Goal: Task Accomplishment & Management: Manage account settings

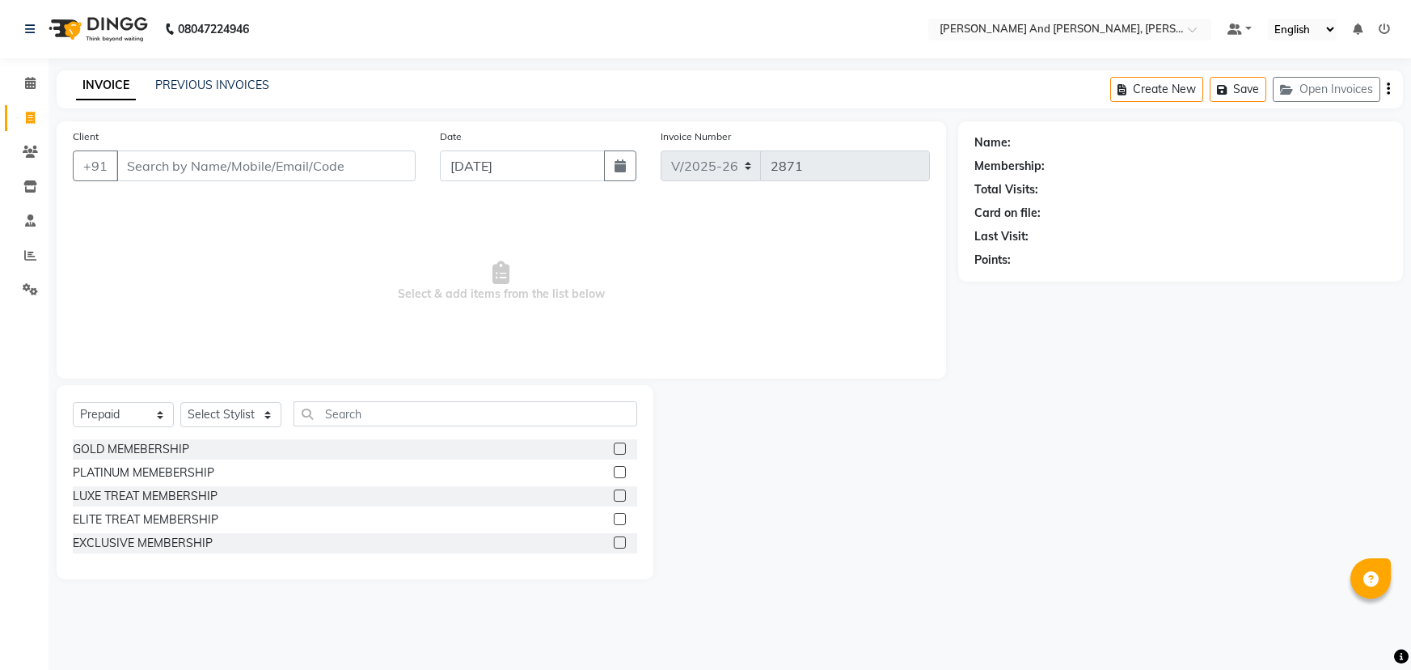
select select "6766"
select select "P"
click at [23, 82] on span at bounding box center [30, 83] width 28 height 19
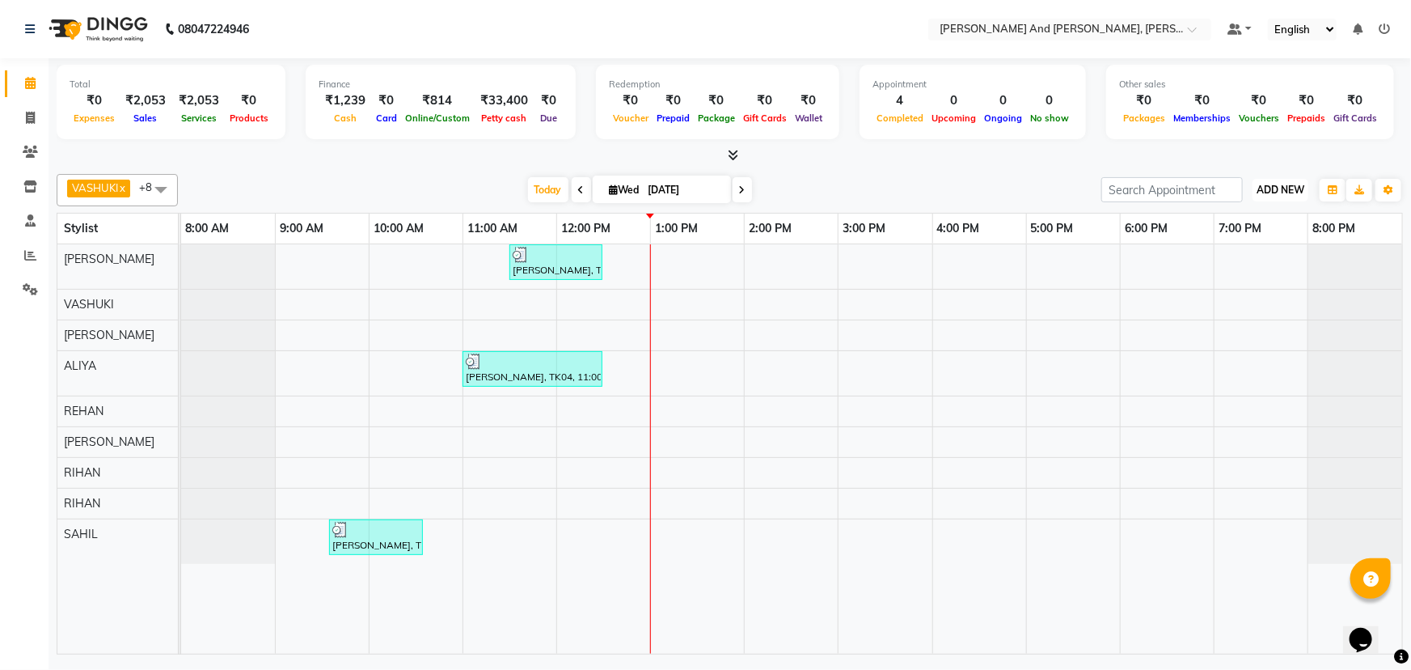
click at [1278, 188] on span "ADD NEW" at bounding box center [1281, 190] width 48 height 12
click at [943, 158] on div at bounding box center [730, 155] width 1346 height 17
drag, startPoint x: 29, startPoint y: 285, endPoint x: 198, endPoint y: 247, distance: 173.0
click at [29, 284] on icon at bounding box center [30, 289] width 15 height 12
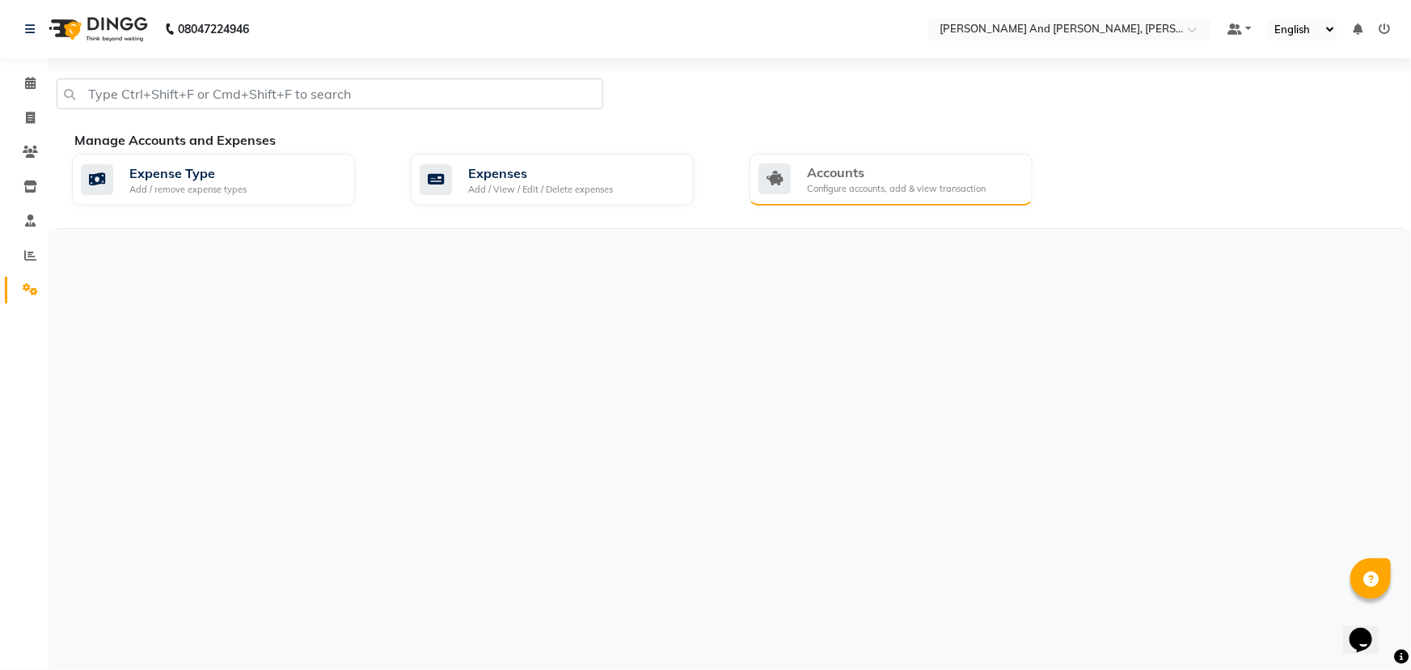
click at [876, 163] on div "Accounts" at bounding box center [896, 172] width 179 height 19
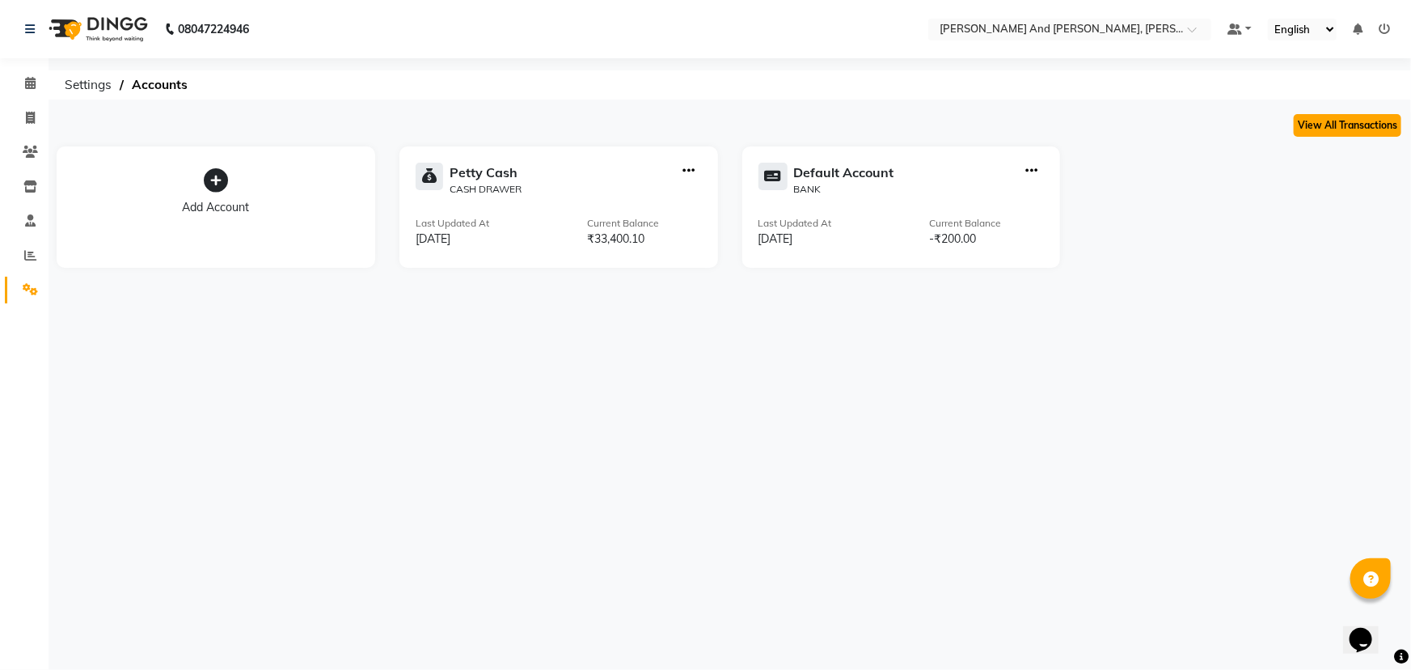
click at [1333, 124] on button "View All Transactions" at bounding box center [1348, 125] width 108 height 23
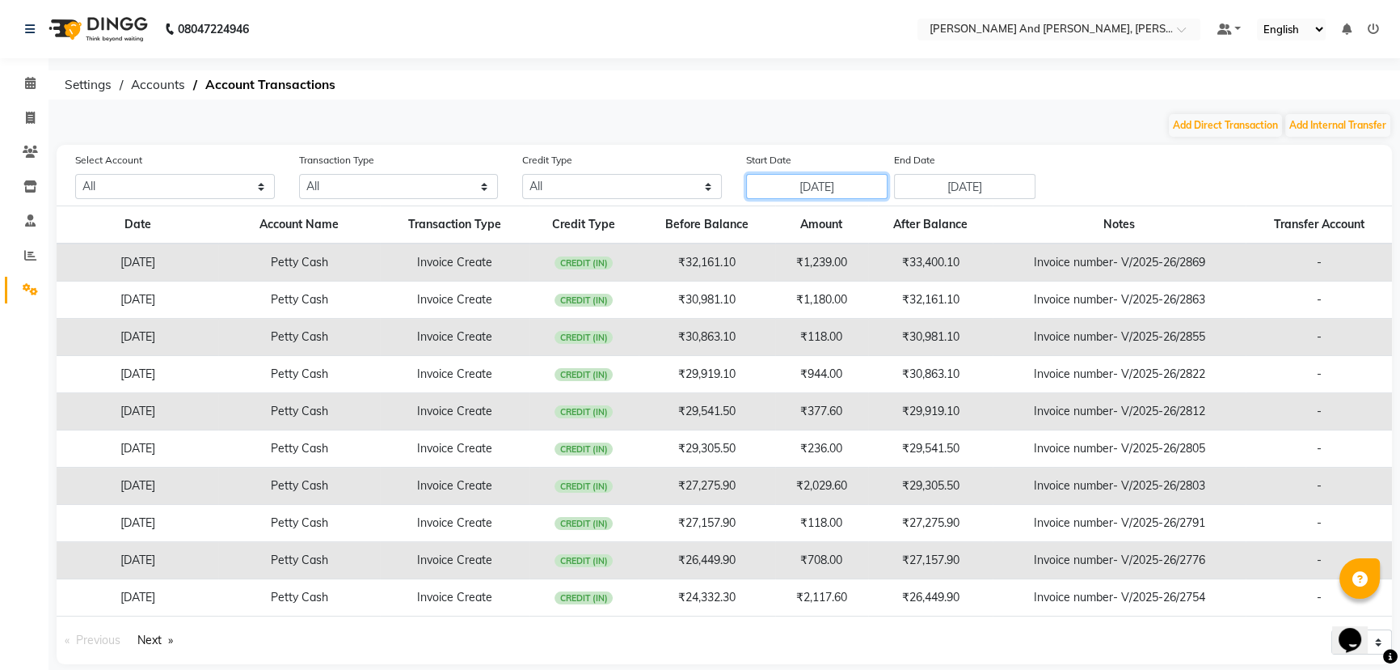
click at [861, 182] on input "[DATE]" at bounding box center [817, 186] width 142 height 25
select select "8"
select select "2025"
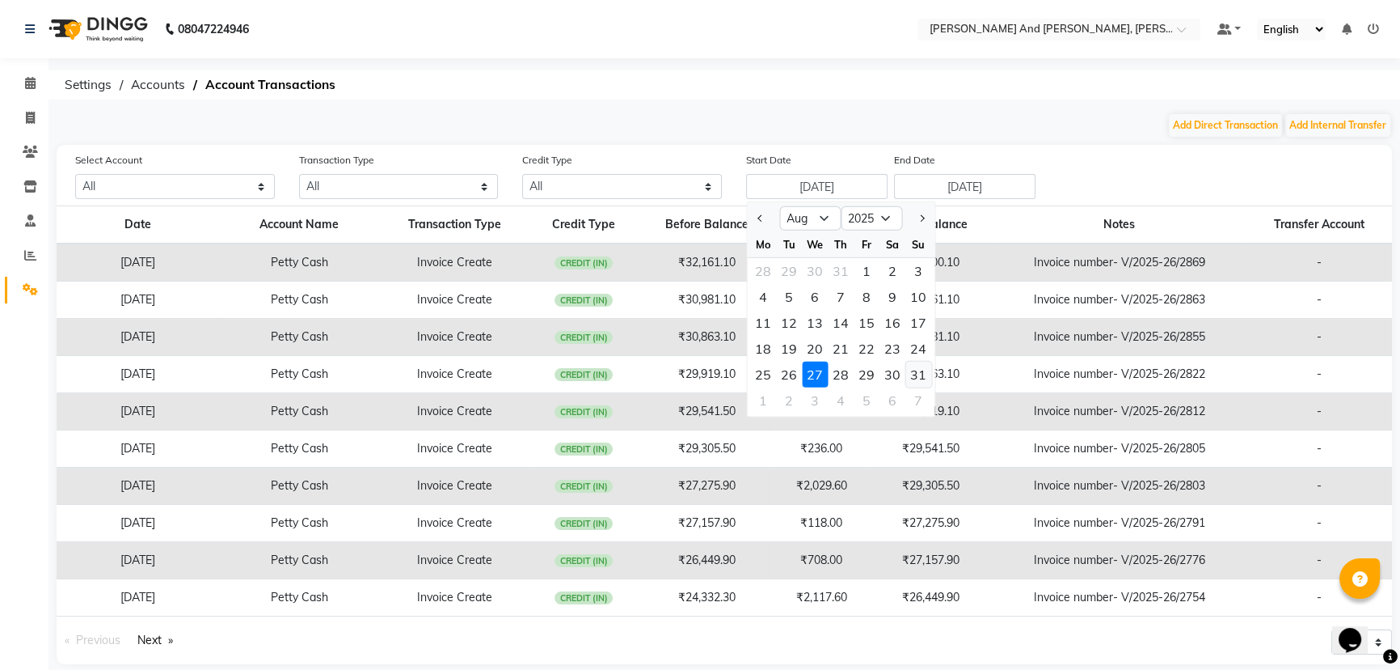
click at [922, 374] on div "31" at bounding box center [919, 374] width 26 height 26
type input "[DATE]"
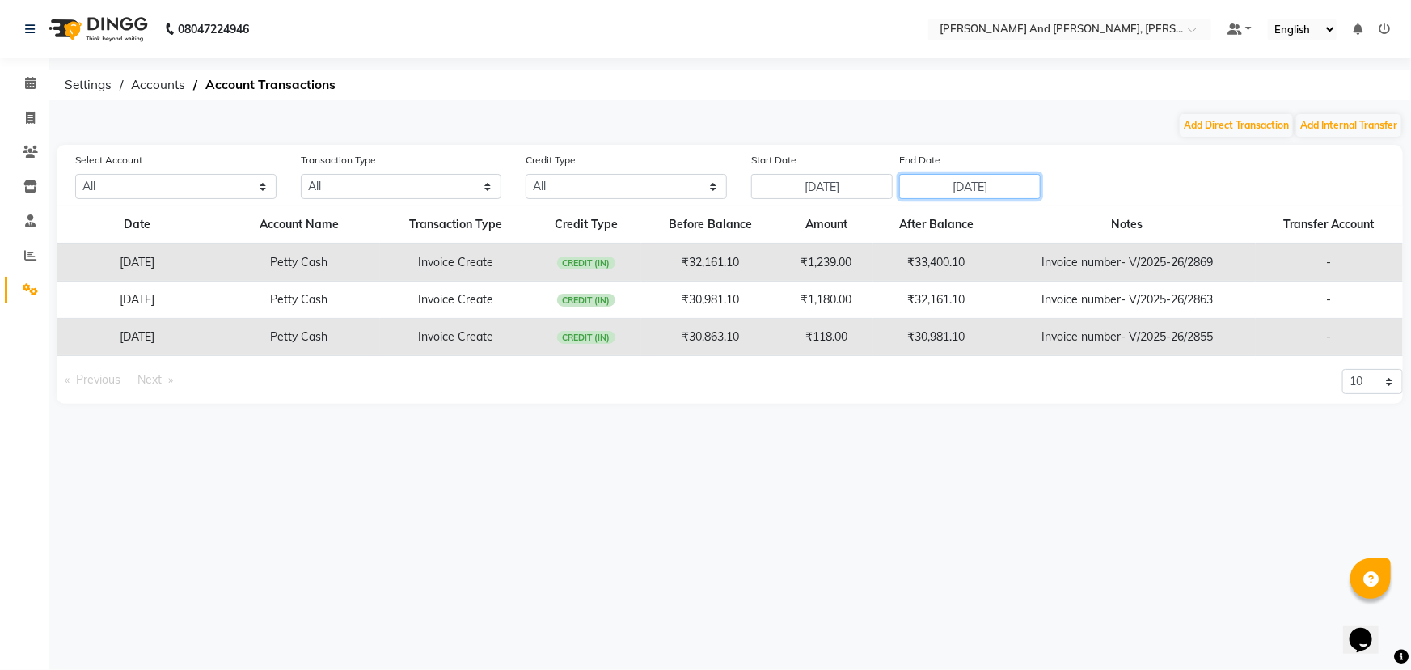
click at [982, 180] on input "[DATE]" at bounding box center [970, 186] width 142 height 25
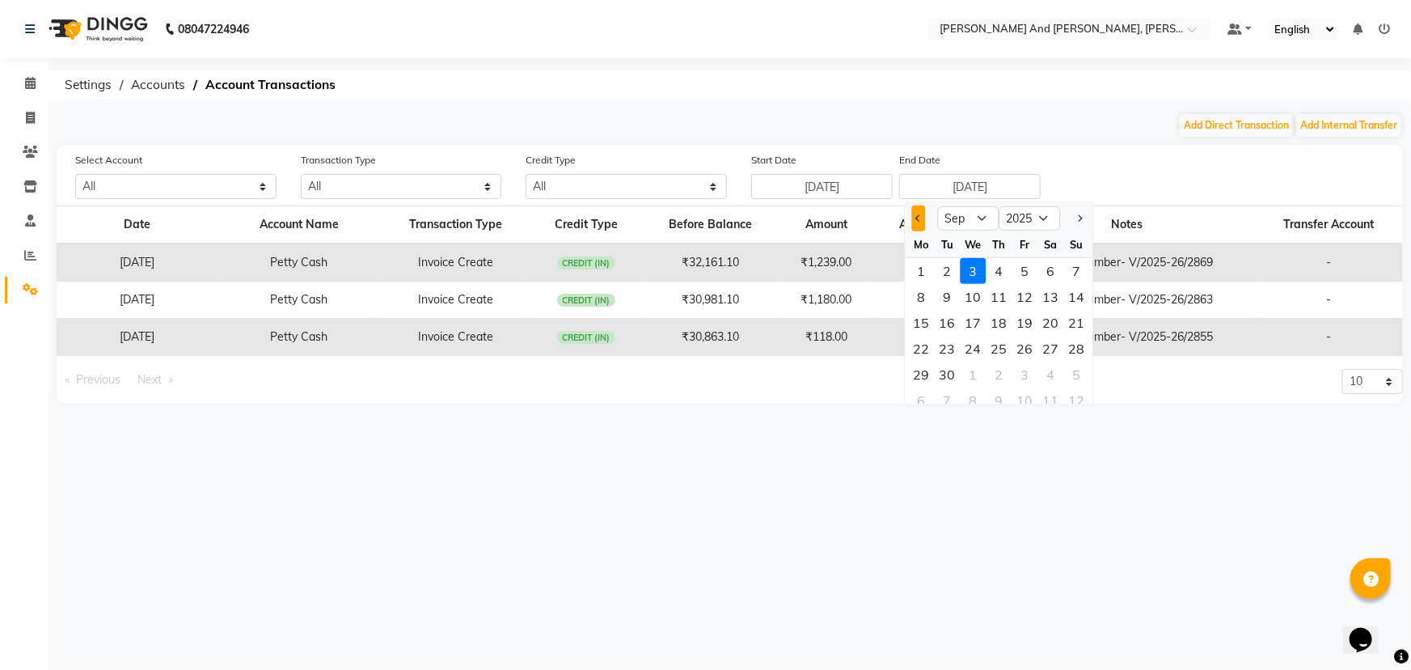
click at [920, 218] on span "Previous month" at bounding box center [918, 218] width 6 height 6
select select "8"
click at [1075, 370] on div "31" at bounding box center [1077, 374] width 26 height 26
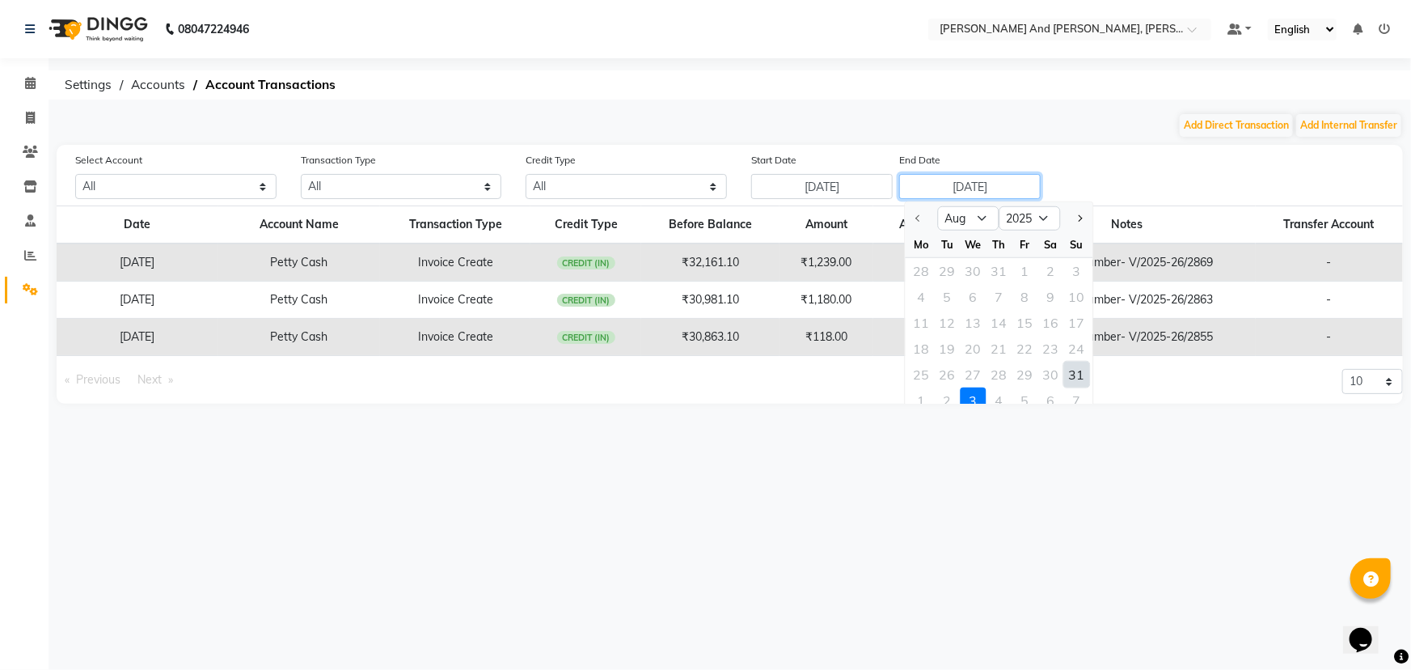
type input "[DATE]"
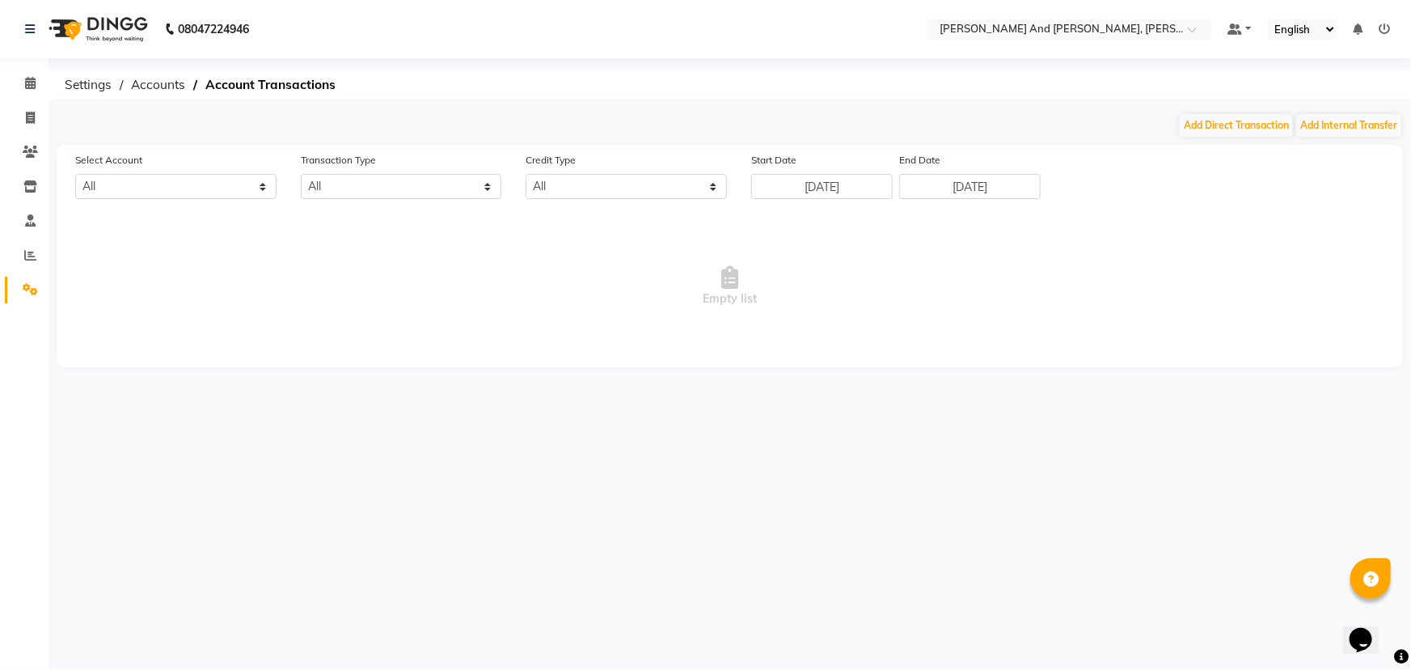
click at [671, 23] on nav "08047224946 Select Location × [PERSON_NAME] And Guy, Ncc Gachibowli Default Pan…" at bounding box center [705, 29] width 1411 height 58
click at [30, 82] on icon at bounding box center [30, 83] width 11 height 12
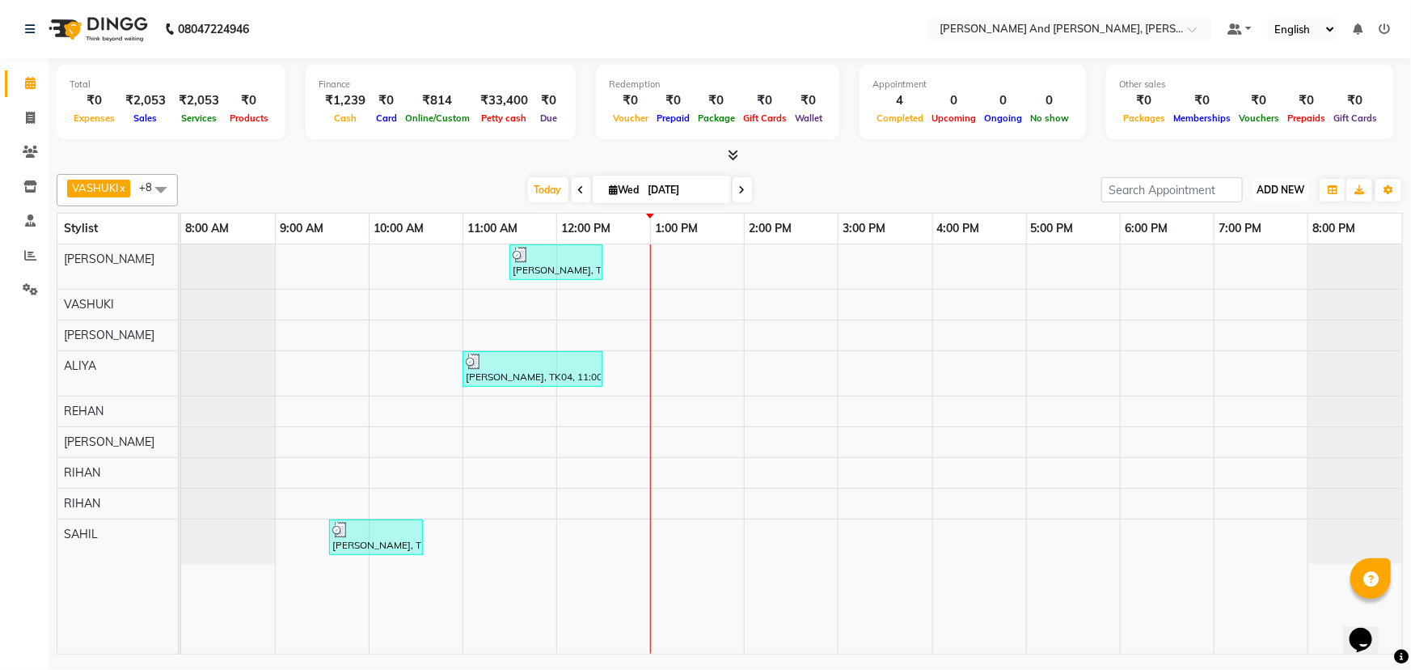
click at [1278, 189] on span "ADD NEW" at bounding box center [1281, 190] width 48 height 12
click at [1230, 324] on link "Add Transaction" at bounding box center [1245, 325] width 128 height 21
select select "direct"
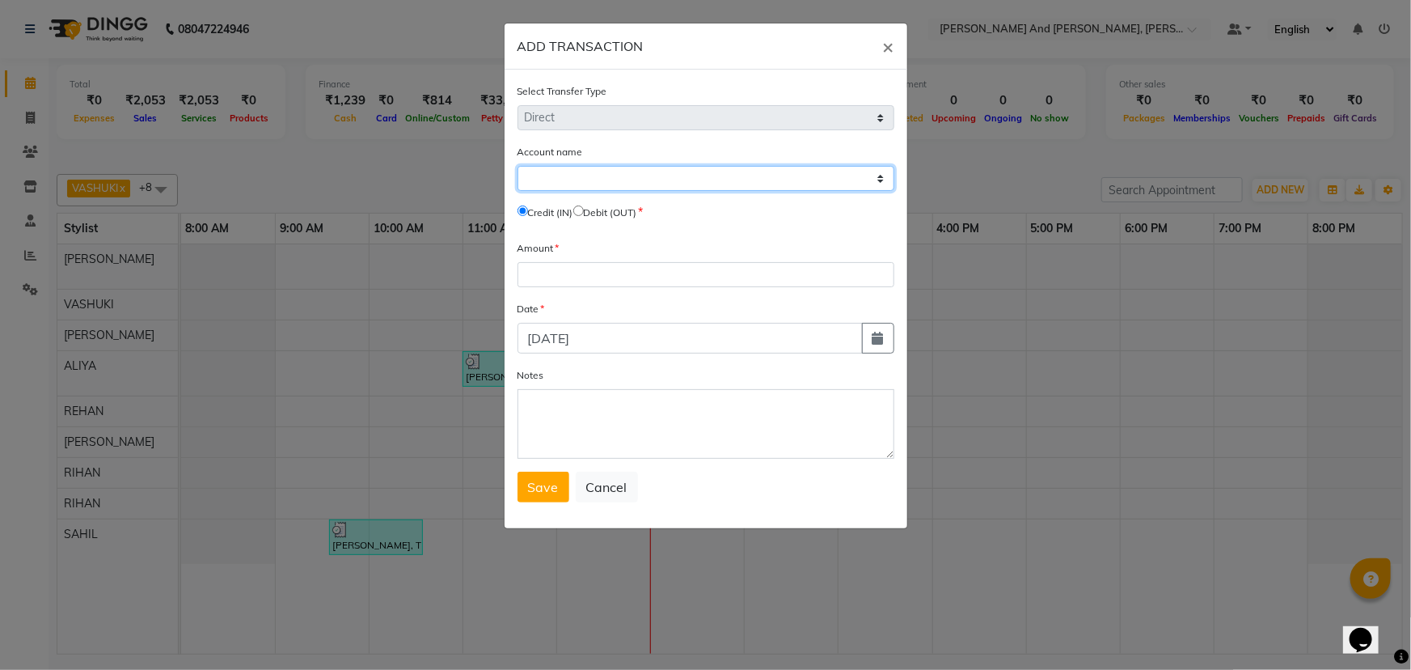
click at [674, 175] on select "Select [PERSON_NAME] Cash Default Account" at bounding box center [705, 178] width 377 height 25
select select "5815"
click at [517, 167] on select "Select [PERSON_NAME] Cash Default Account" at bounding box center [705, 178] width 377 height 25
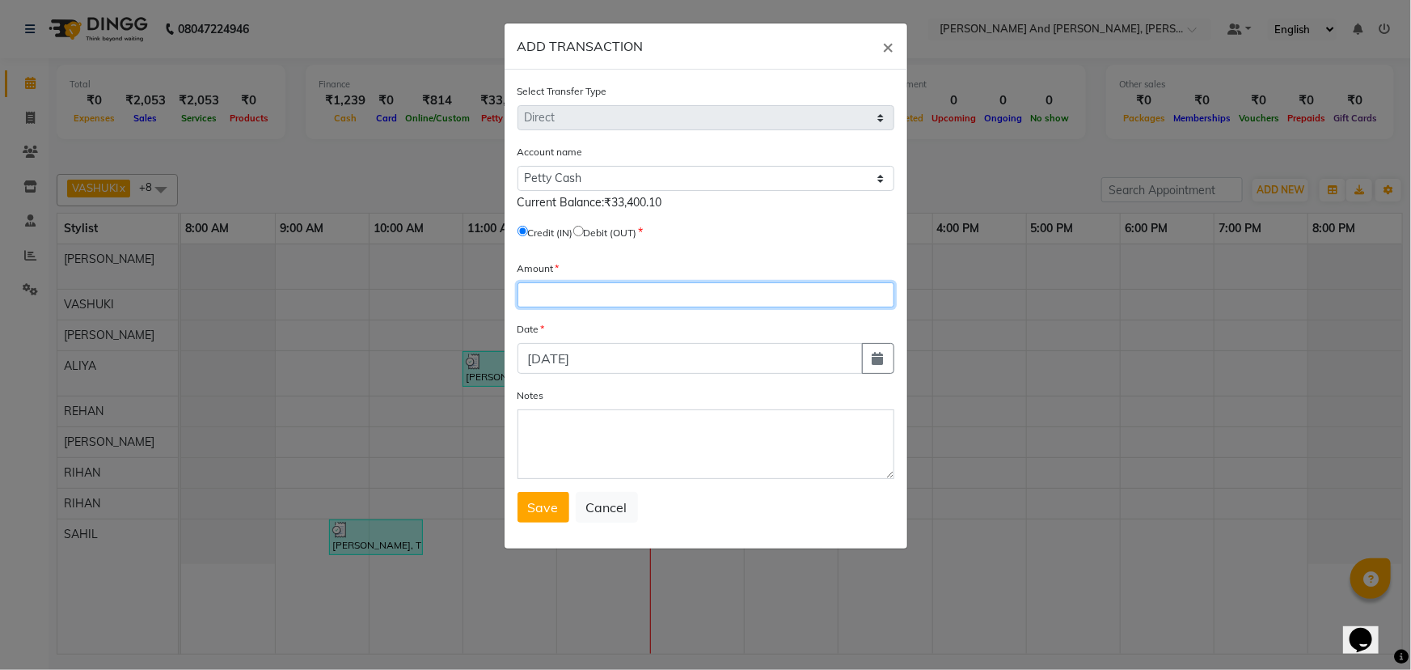
click at [613, 296] on input "number" at bounding box center [705, 294] width 377 height 25
type input "8000"
click at [880, 365] on icon "button" at bounding box center [877, 358] width 11 height 13
select select "9"
select select "2025"
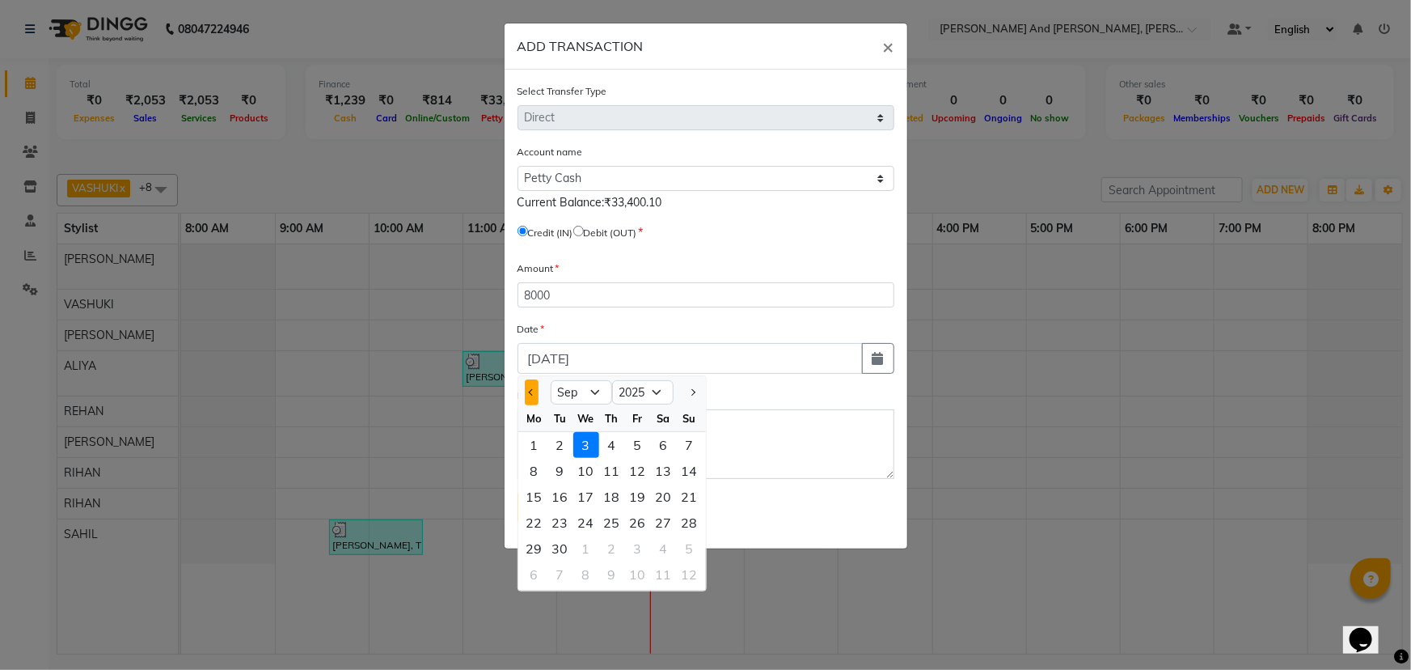
click at [529, 396] on button "Previous month" at bounding box center [532, 392] width 14 height 26
select select "8"
click at [690, 547] on div "31" at bounding box center [690, 548] width 26 height 26
type input "[DATE]"
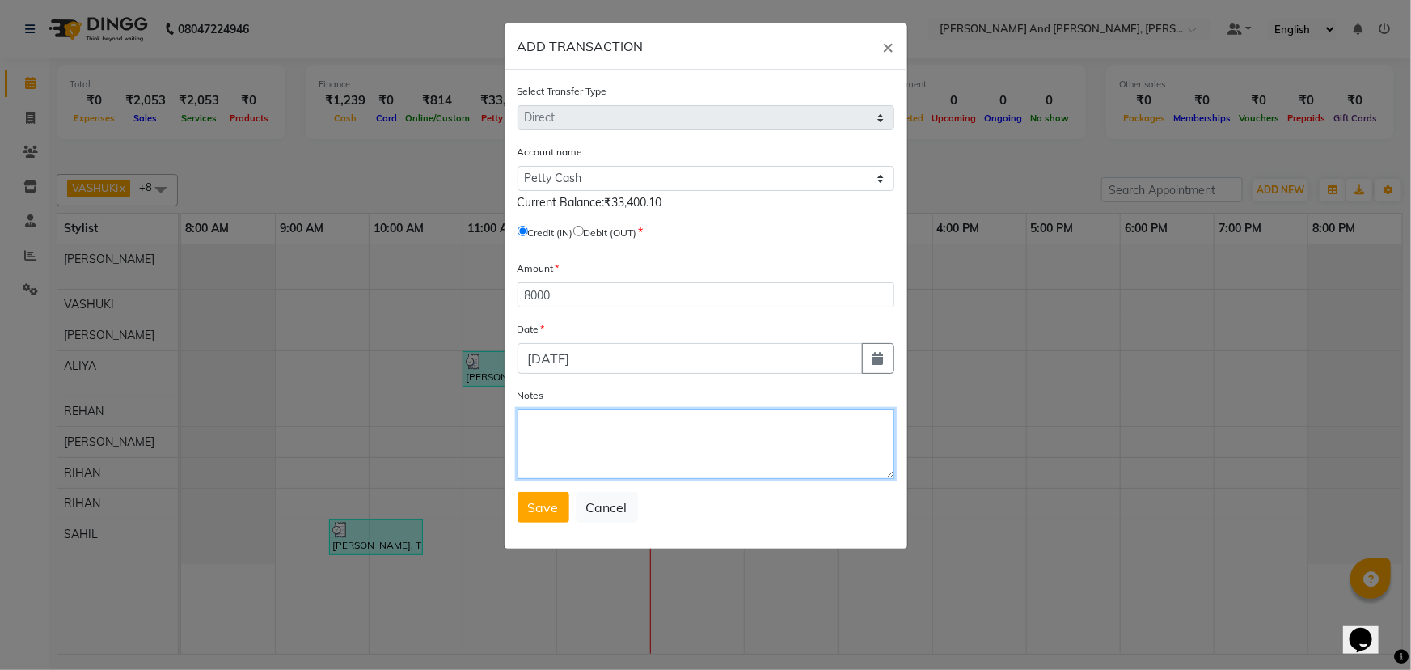
click at [654, 429] on textarea "Notes" at bounding box center [705, 444] width 377 height 70
type textarea "[PERSON_NAME] TOOK FROM THE COUNTER"
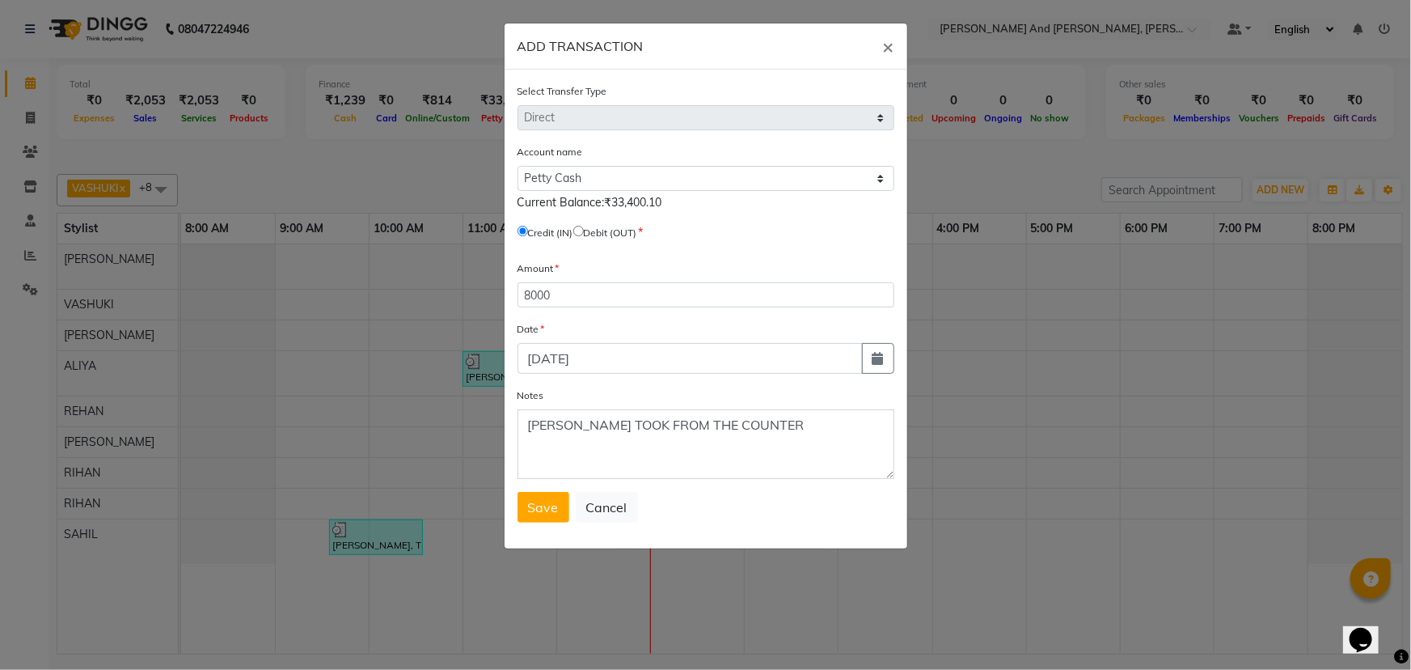
click at [584, 230] on input "radio" at bounding box center [578, 231] width 11 height 11
radio input "true"
click at [542, 510] on span "Save" at bounding box center [543, 507] width 31 height 16
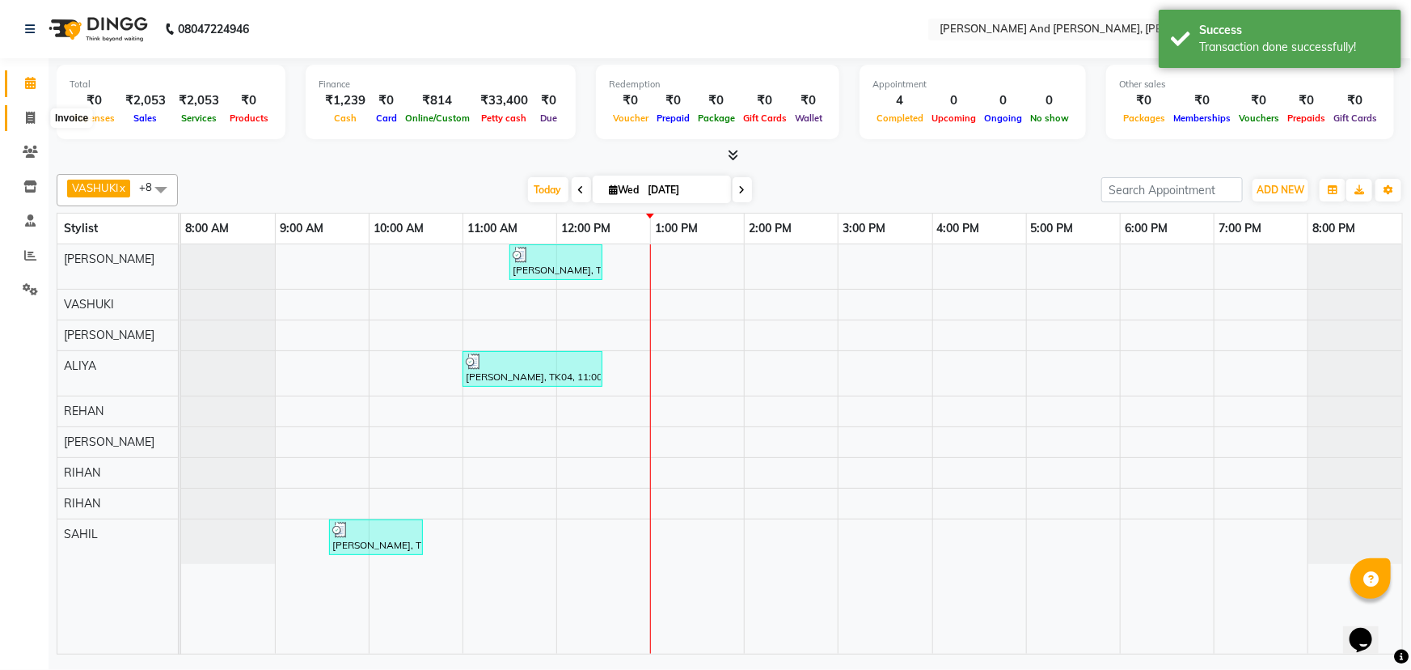
click at [29, 118] on icon at bounding box center [30, 118] width 9 height 12
select select "service"
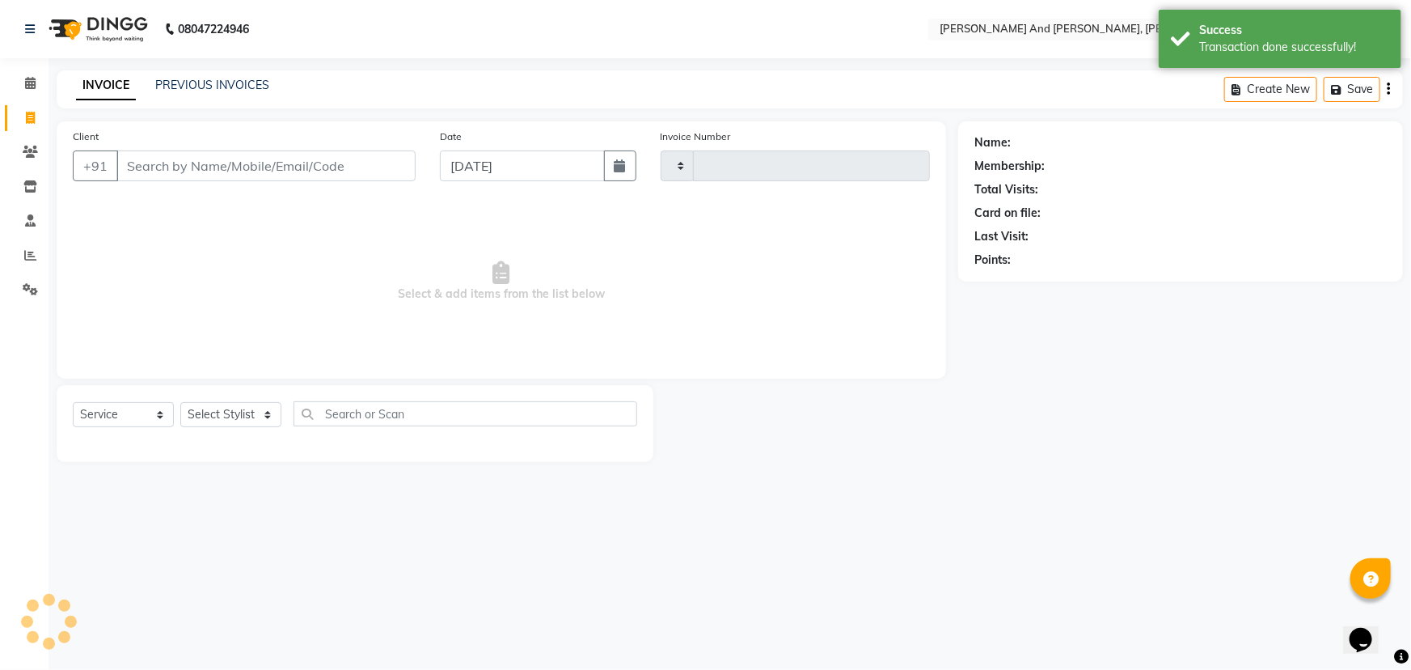
click at [29, 118] on icon at bounding box center [30, 118] width 9 height 12
select select "service"
type input "2871"
select select "6766"
select select "P"
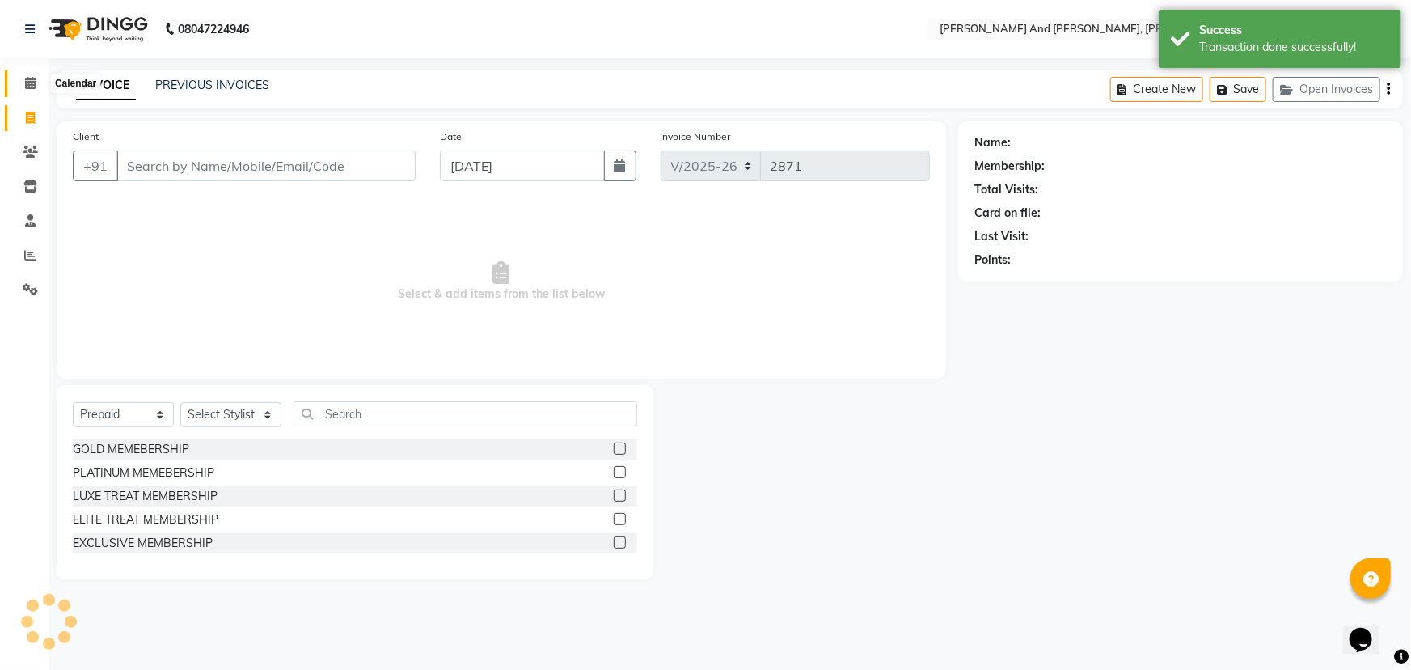
click at [27, 87] on icon at bounding box center [30, 83] width 11 height 12
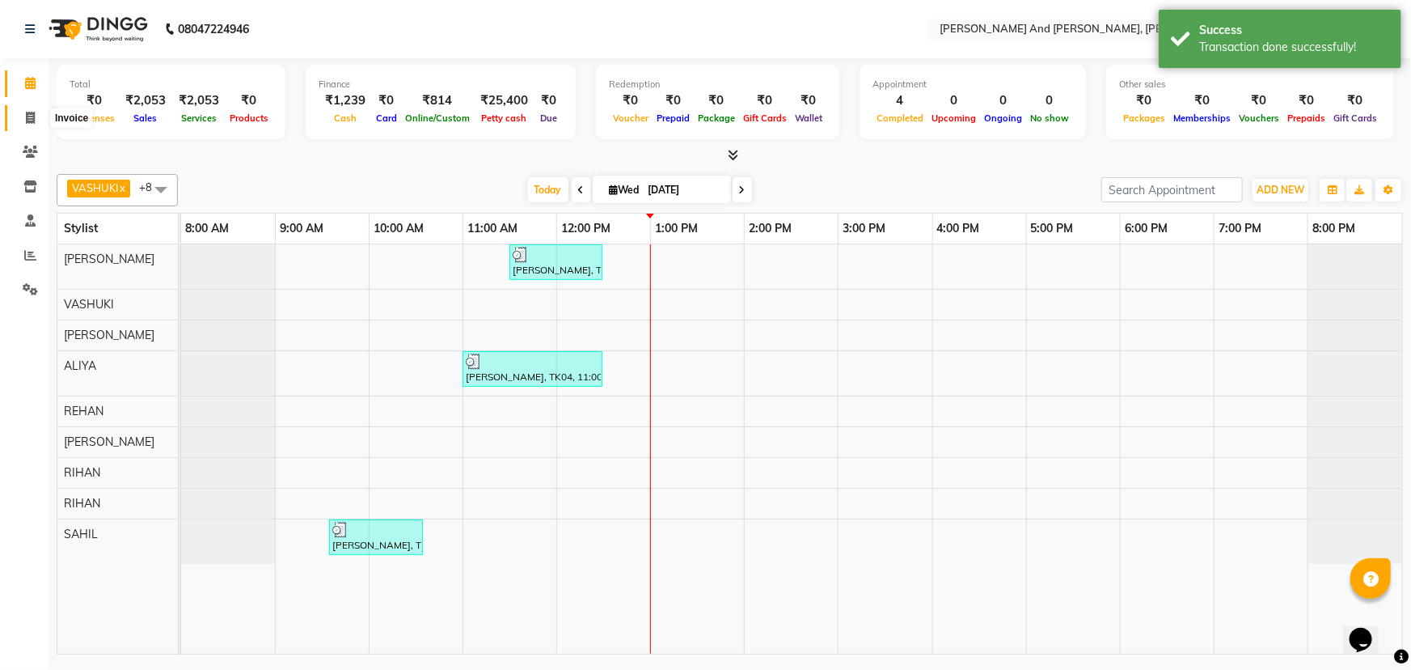
click at [27, 121] on icon at bounding box center [30, 118] width 9 height 12
select select "service"
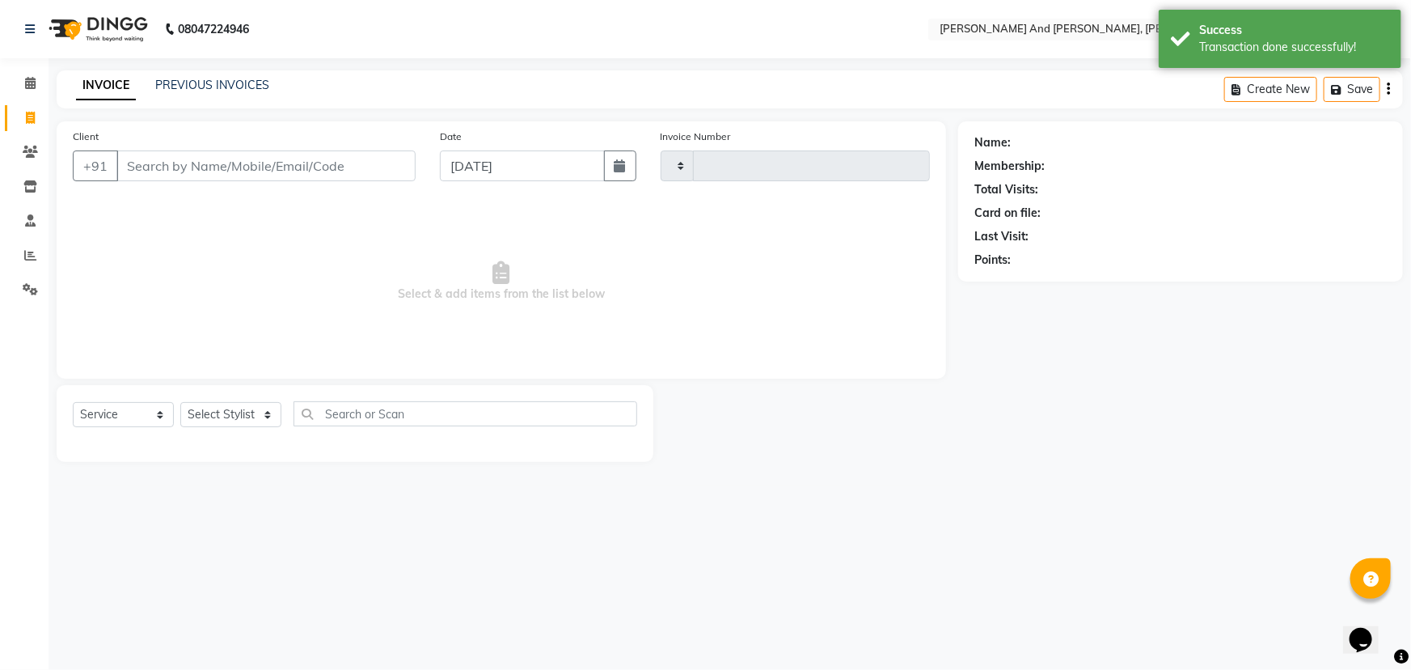
type input "2871"
select select "6766"
select select "P"
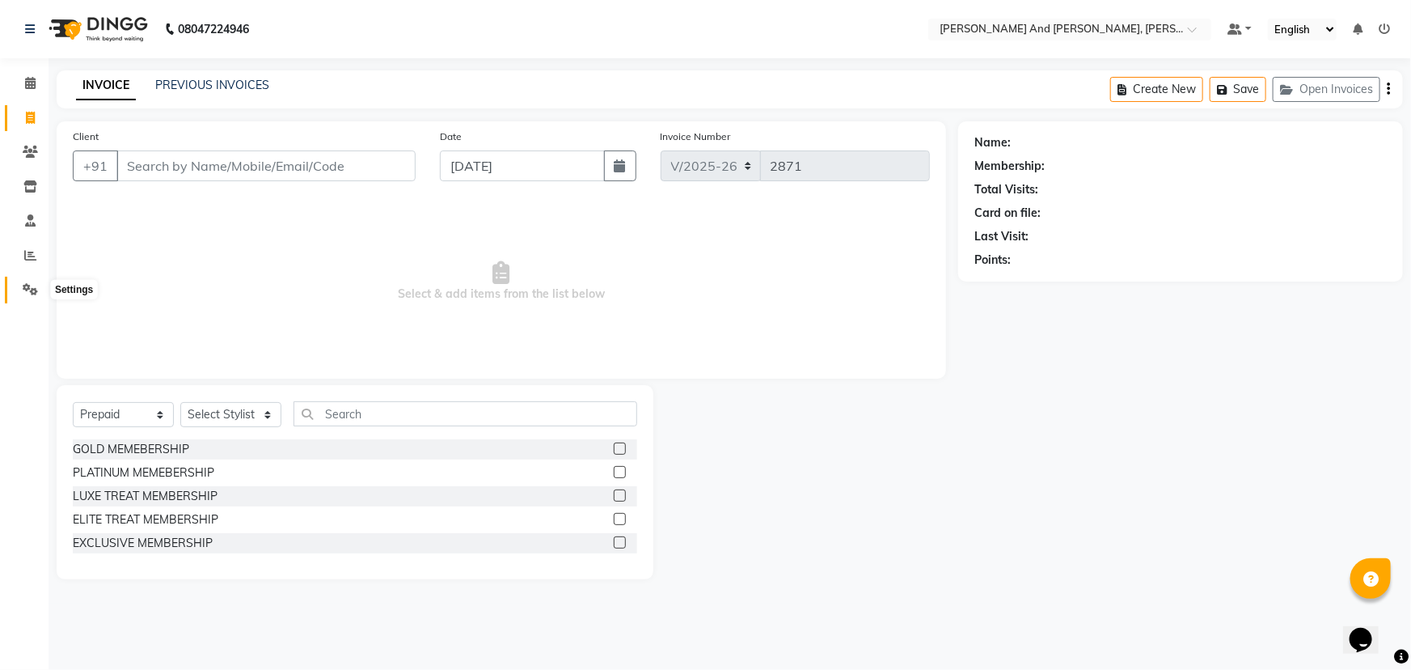
click at [25, 294] on icon at bounding box center [30, 289] width 15 height 12
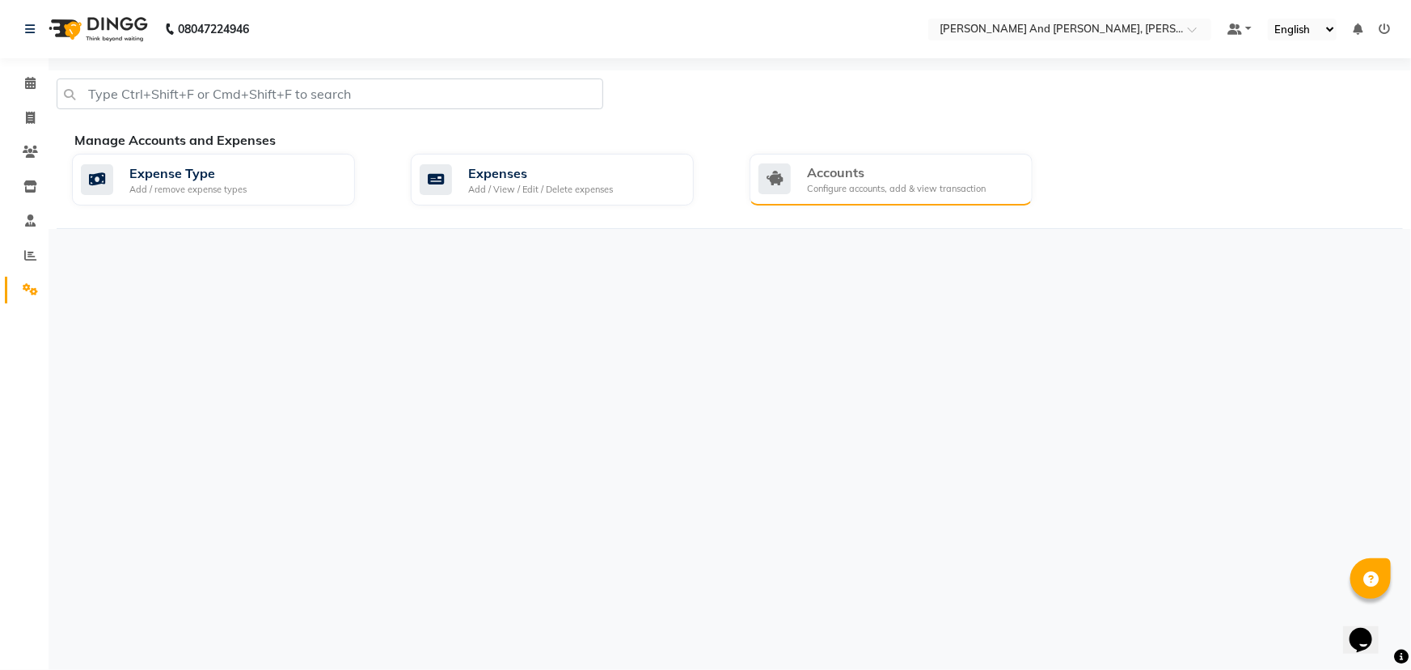
click at [849, 179] on div "Accounts" at bounding box center [896, 172] width 179 height 19
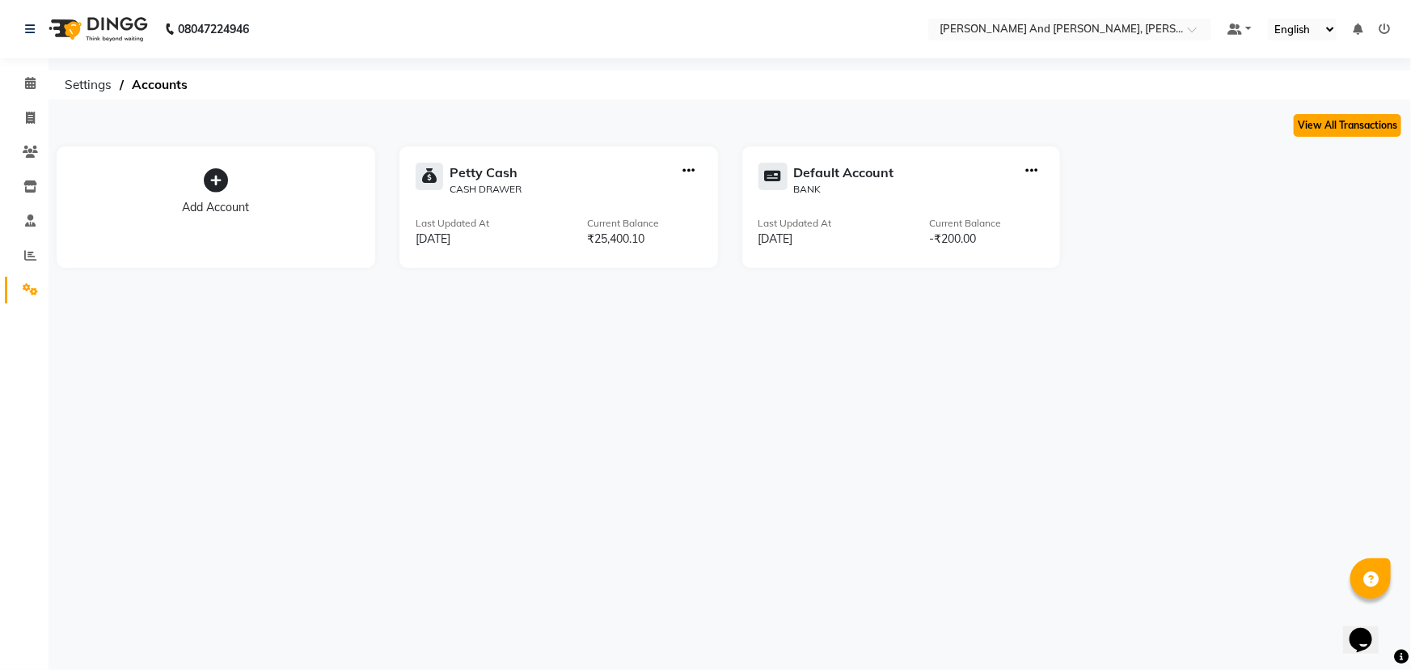
click at [1350, 118] on button "View All Transactions" at bounding box center [1348, 125] width 108 height 23
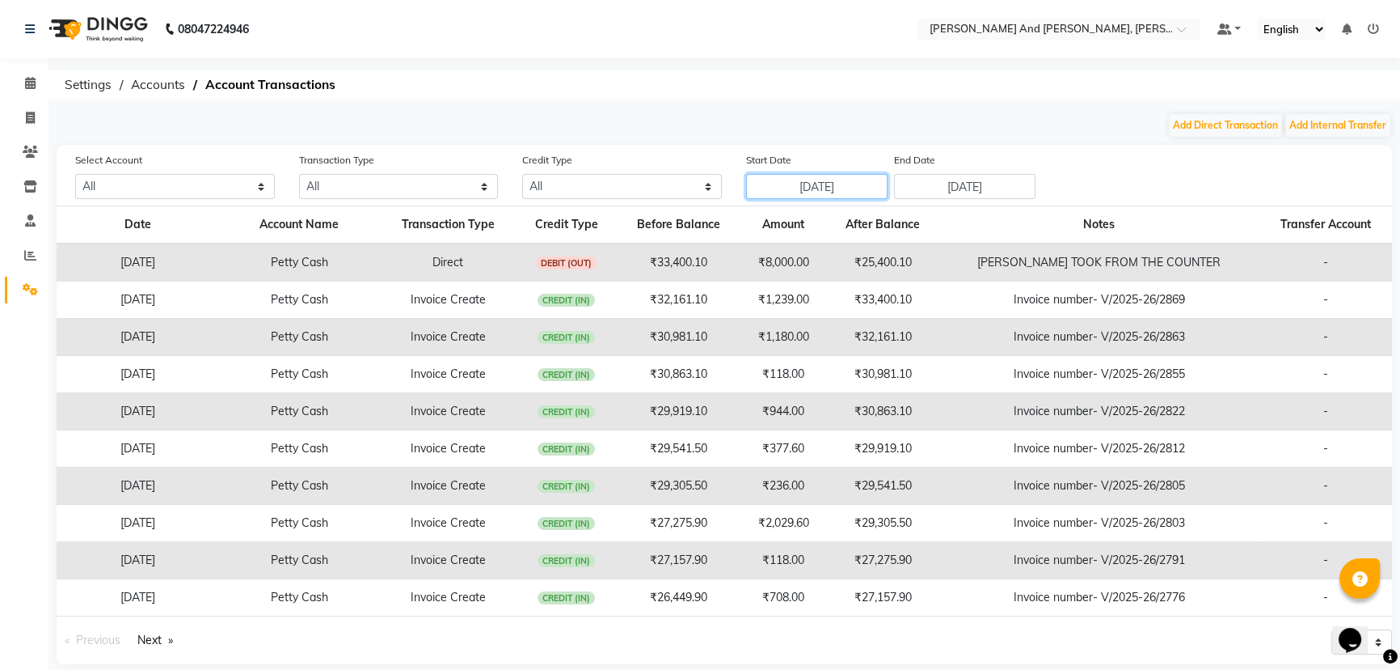
click at [825, 182] on input "[DATE]" at bounding box center [817, 186] width 142 height 25
select select "8"
select select "2025"
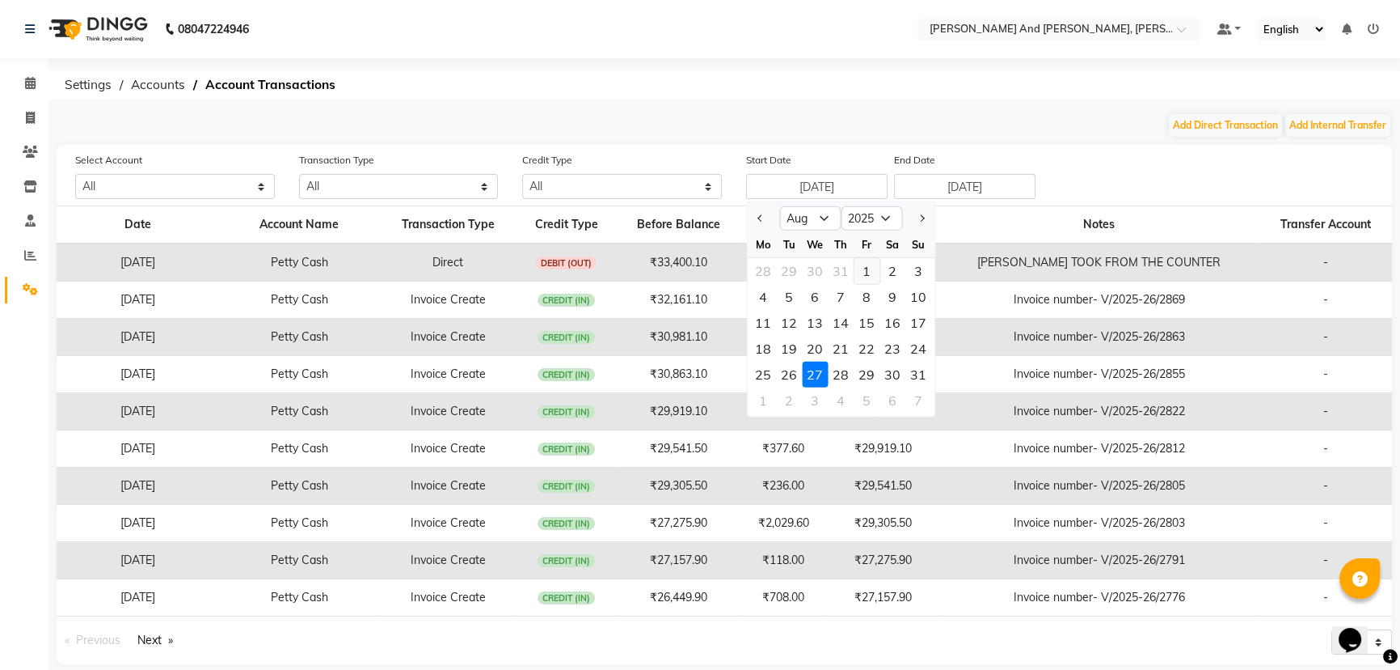
click at [867, 272] on div "1" at bounding box center [867, 271] width 26 height 26
type input "[DATE]"
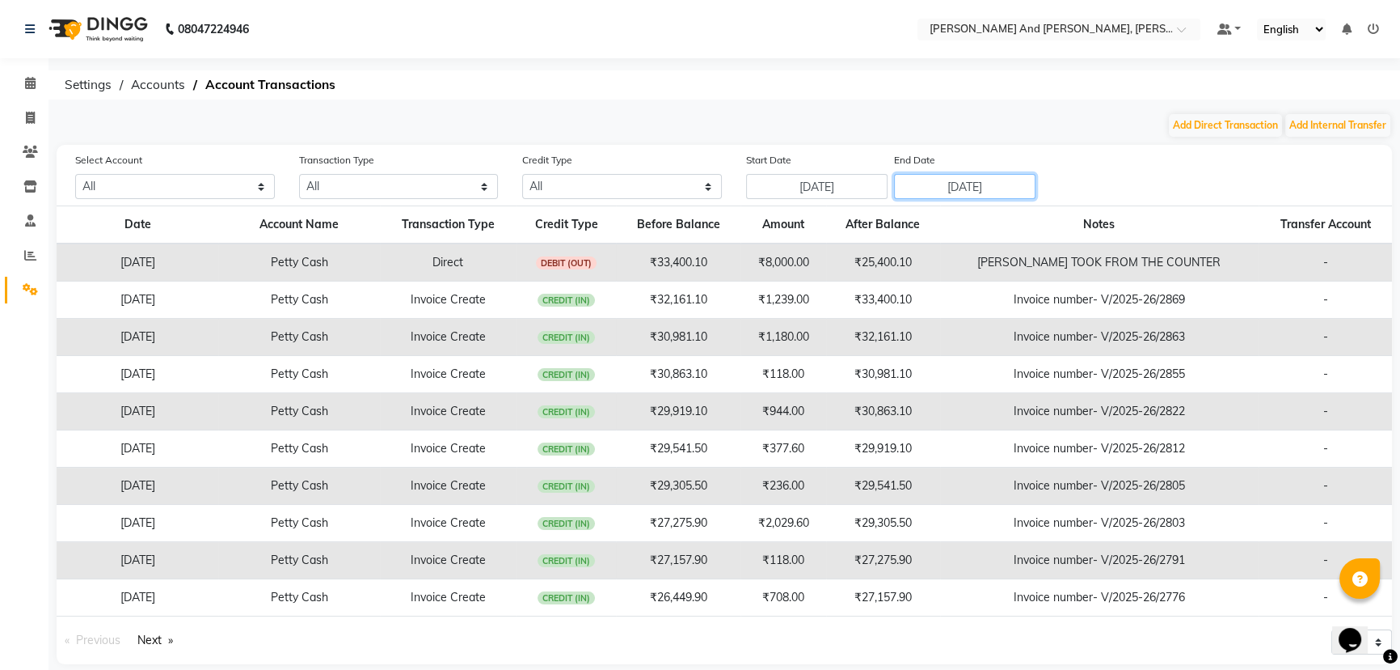
click at [995, 184] on input "[DATE]" at bounding box center [965, 186] width 142 height 25
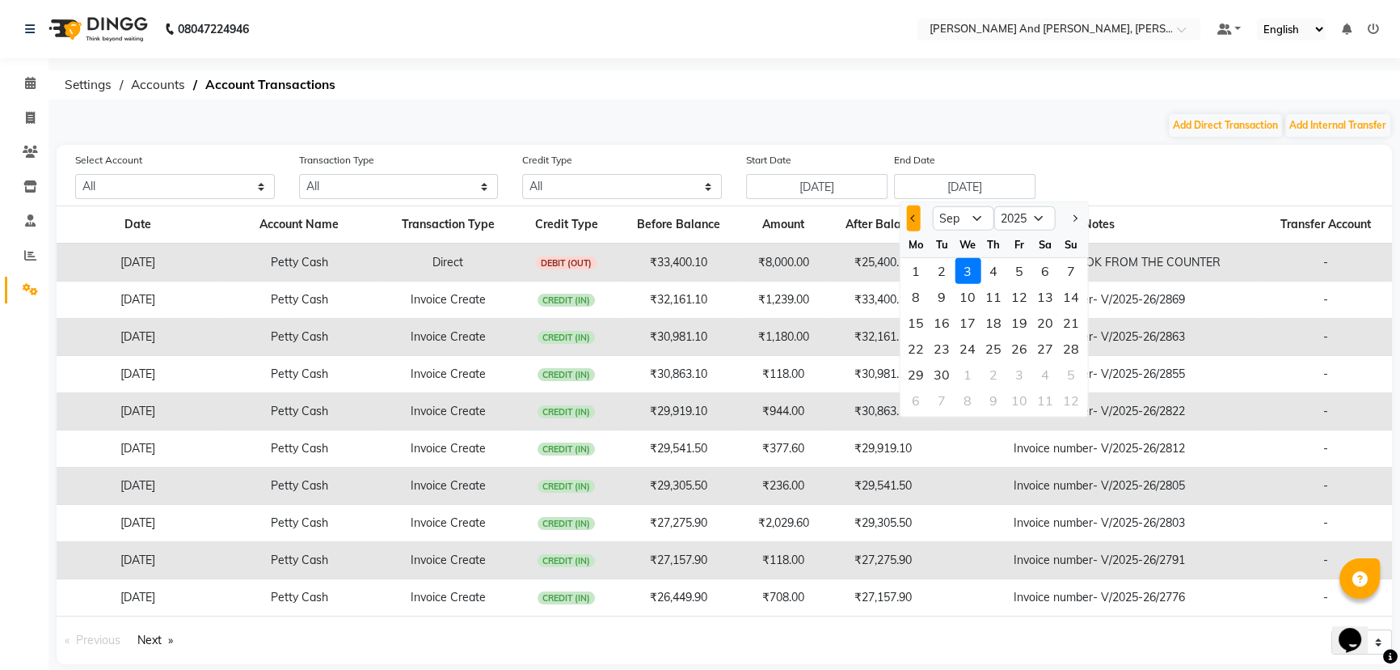
click at [913, 215] on span "Previous month" at bounding box center [913, 218] width 6 height 6
select select "8"
click at [1067, 372] on div "31" at bounding box center [1071, 374] width 26 height 26
type input "[DATE]"
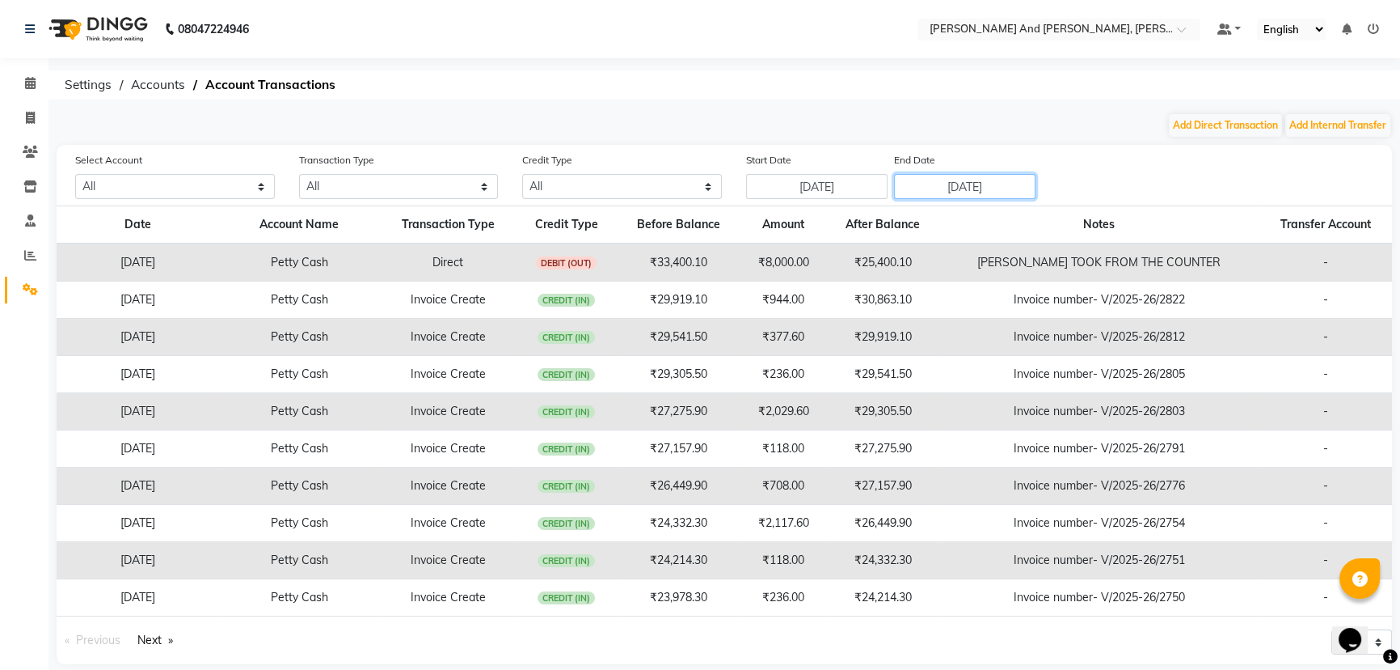
scroll to position [17, 0]
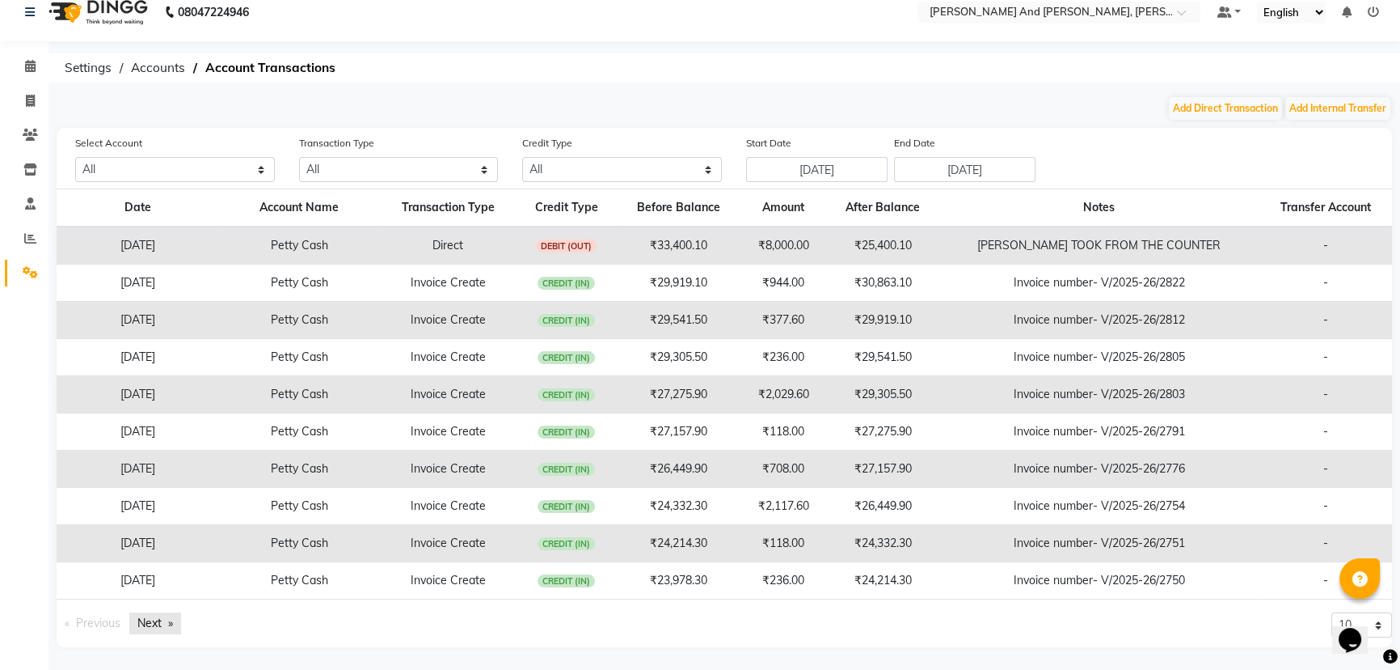
click at [154, 623] on link "Next page" at bounding box center [155, 623] width 52 height 22
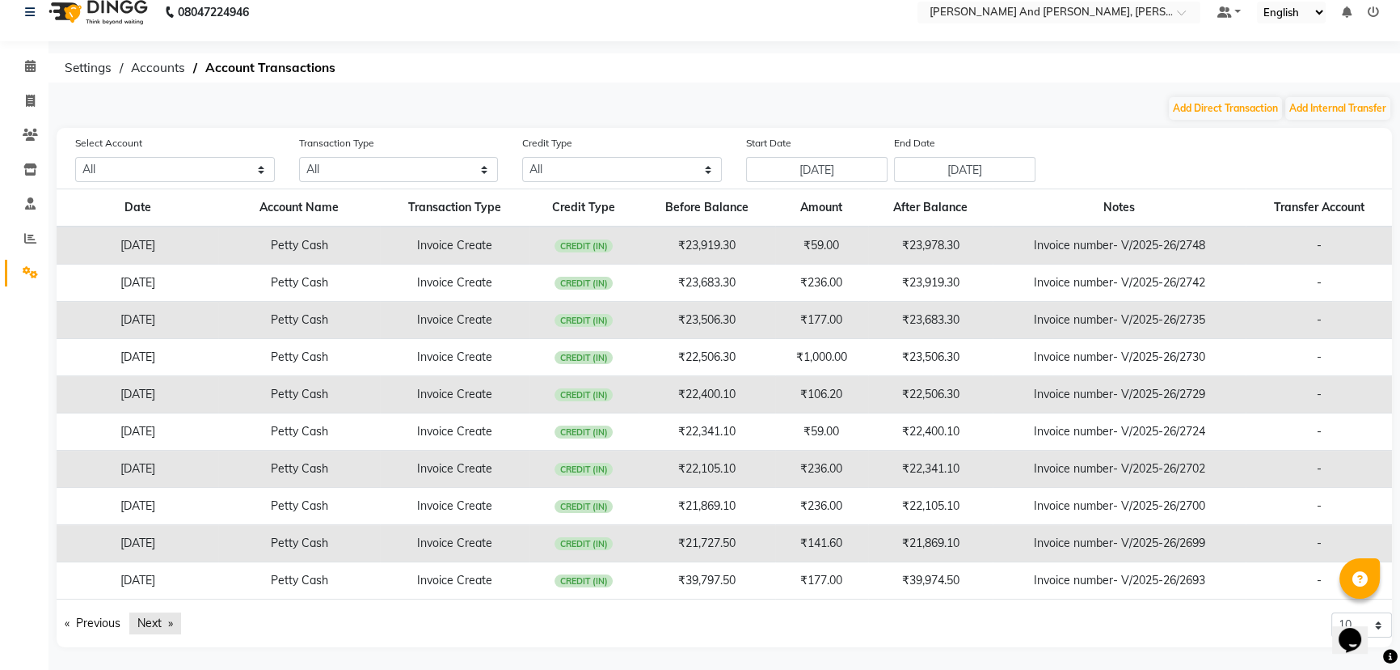
click at [154, 623] on link "Next page" at bounding box center [155, 623] width 52 height 22
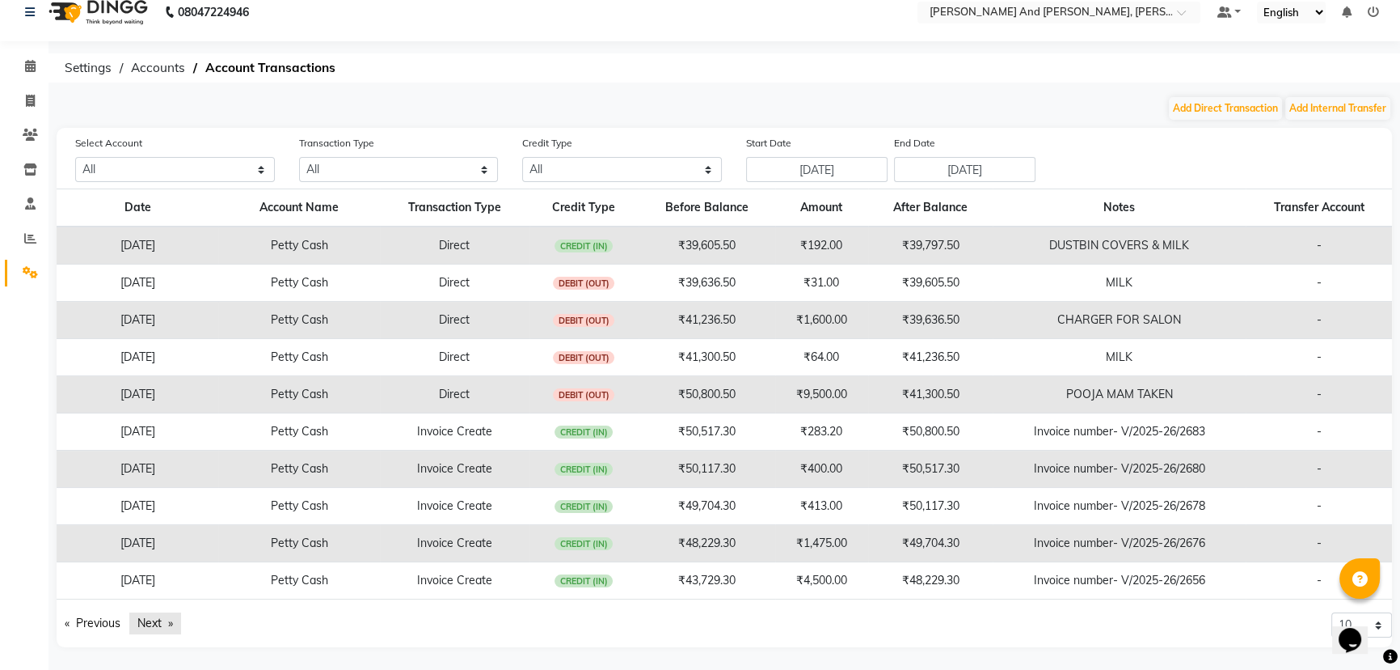
click at [154, 623] on link "Next page" at bounding box center [155, 623] width 52 height 22
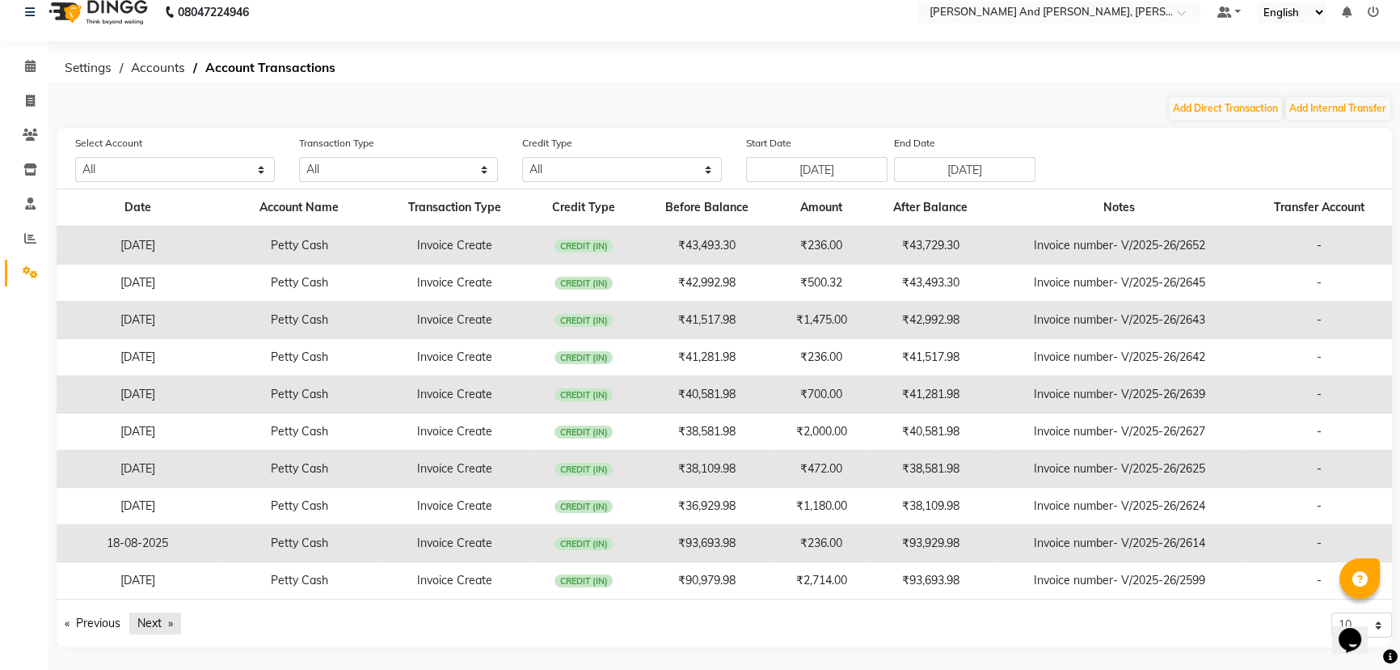
click at [154, 623] on link "Next page" at bounding box center [155, 623] width 52 height 22
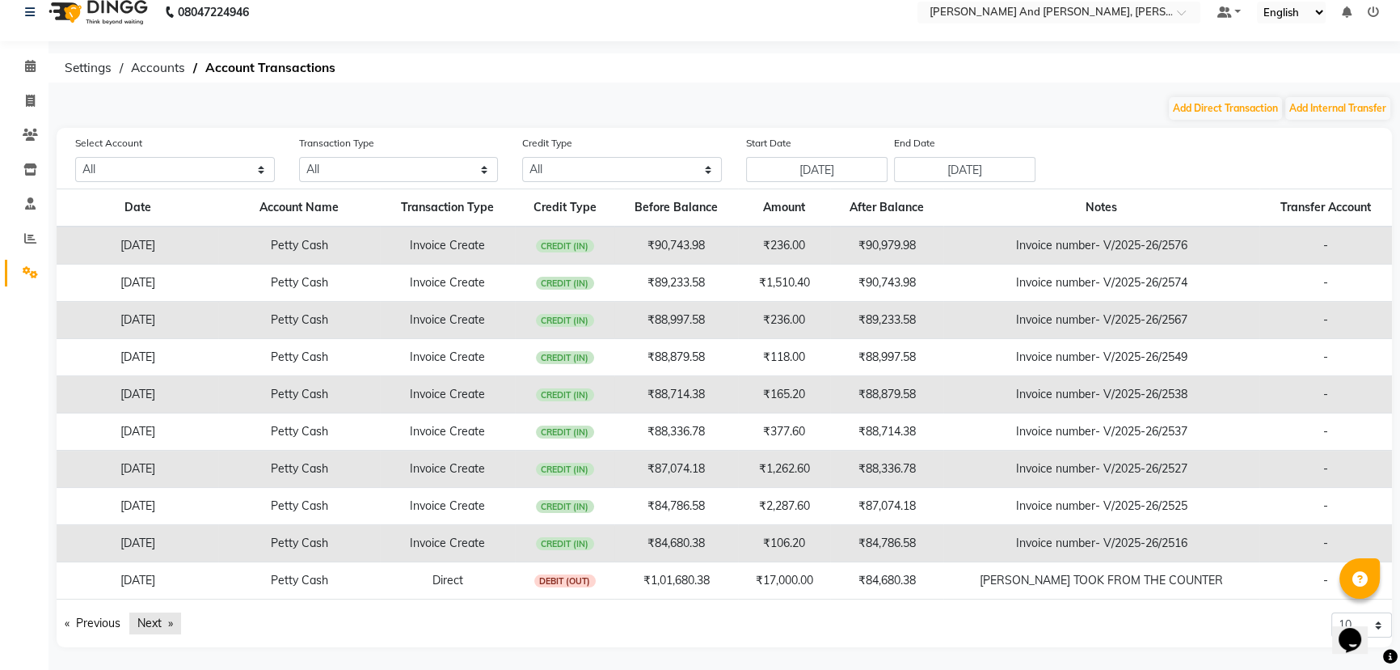
click at [154, 623] on link "Next page" at bounding box center [155, 623] width 52 height 22
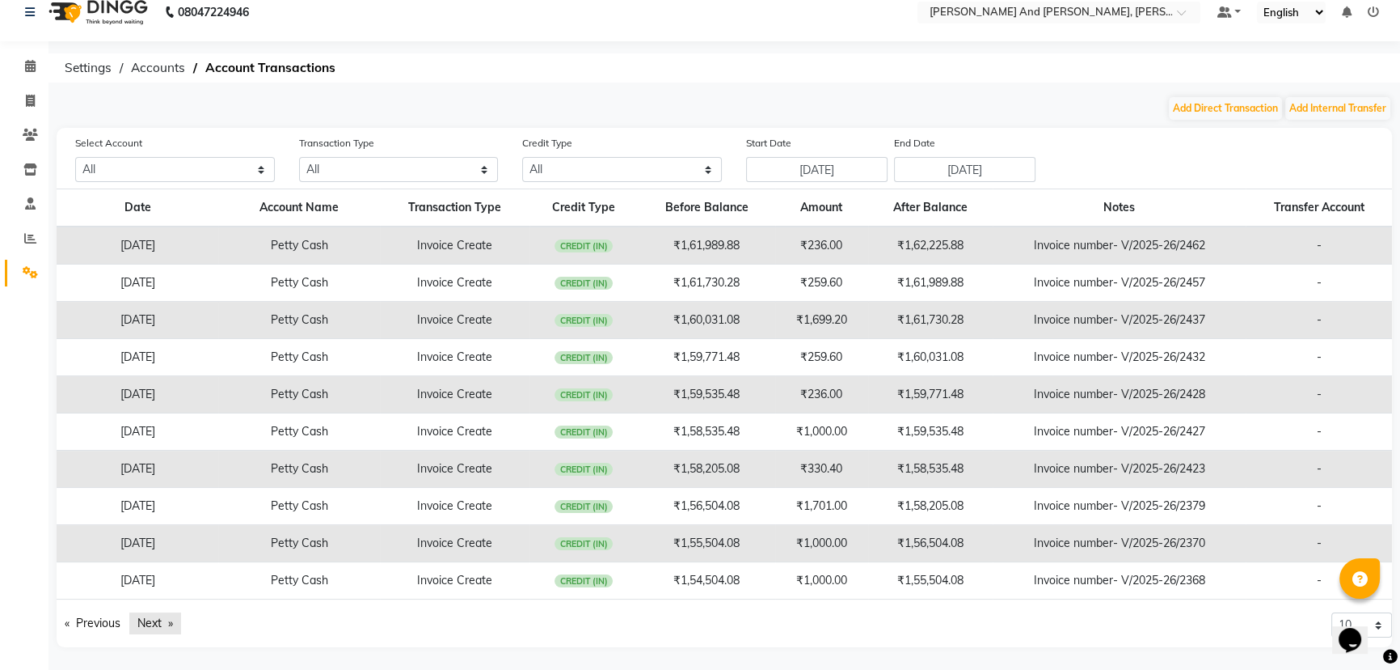
click at [154, 623] on link "Next page" at bounding box center [155, 623] width 52 height 22
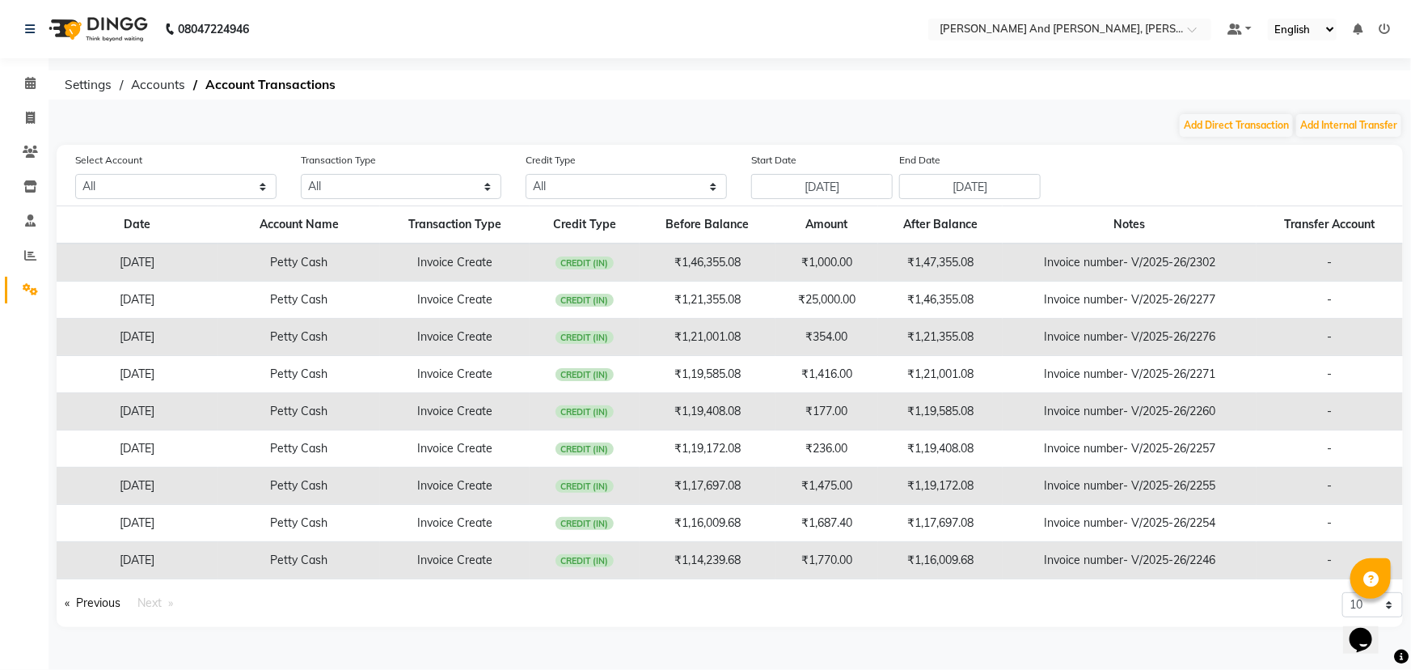
click at [154, 623] on div "Previous page 9 / 9 Next page" at bounding box center [387, 609] width 686 height 35
drag, startPoint x: 33, startPoint y: 79, endPoint x: 73, endPoint y: 80, distance: 39.6
click at [33, 79] on icon at bounding box center [30, 83] width 11 height 12
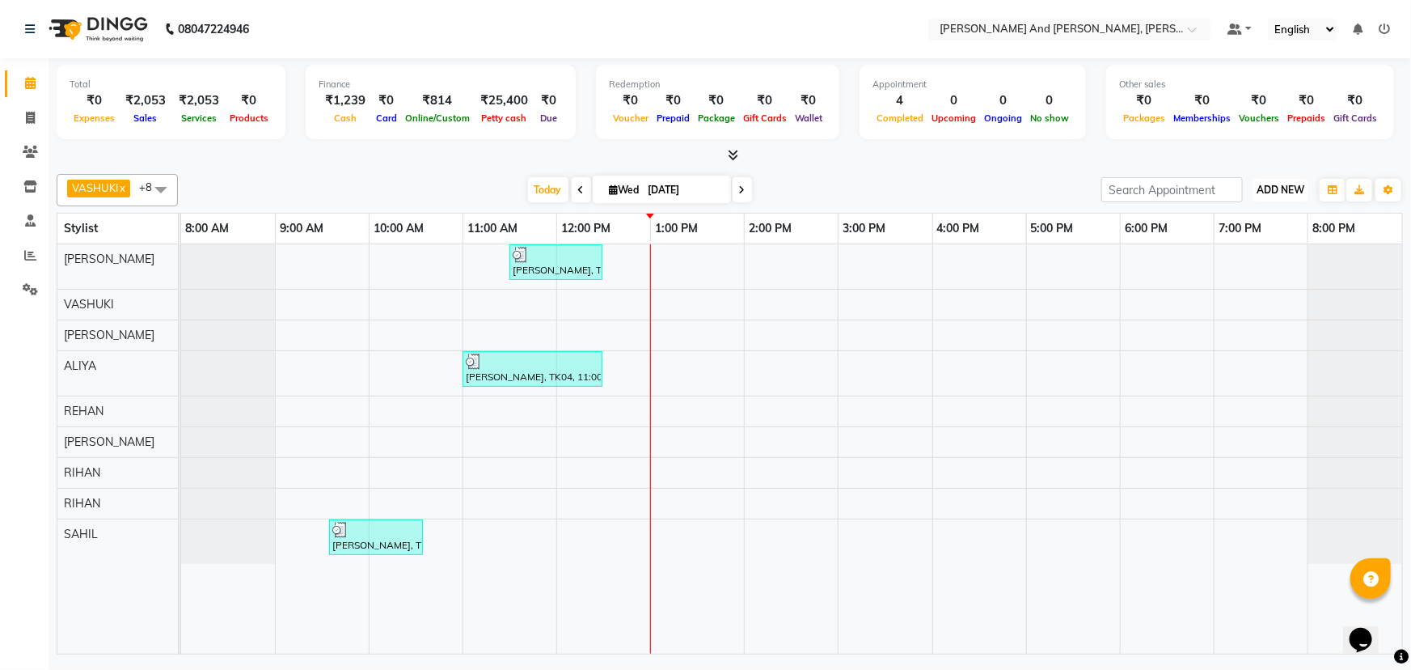
click at [1280, 185] on span "ADD NEW" at bounding box center [1281, 190] width 48 height 12
click at [1237, 323] on link "Add Transaction" at bounding box center [1245, 325] width 128 height 21
select select "direct"
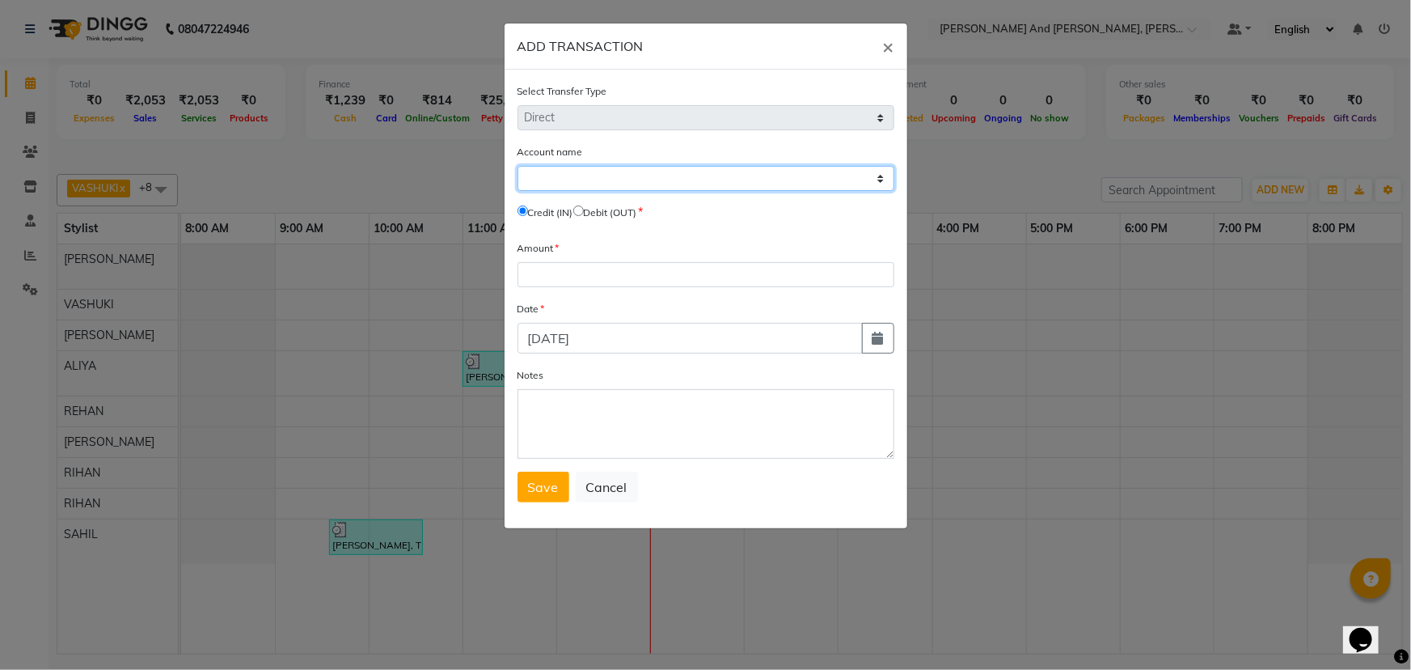
click at [626, 179] on select "Select [PERSON_NAME] Cash Default Account" at bounding box center [705, 178] width 377 height 25
select select "5815"
click at [517, 167] on select "Select [PERSON_NAME] Cash Default Account" at bounding box center [705, 178] width 377 height 25
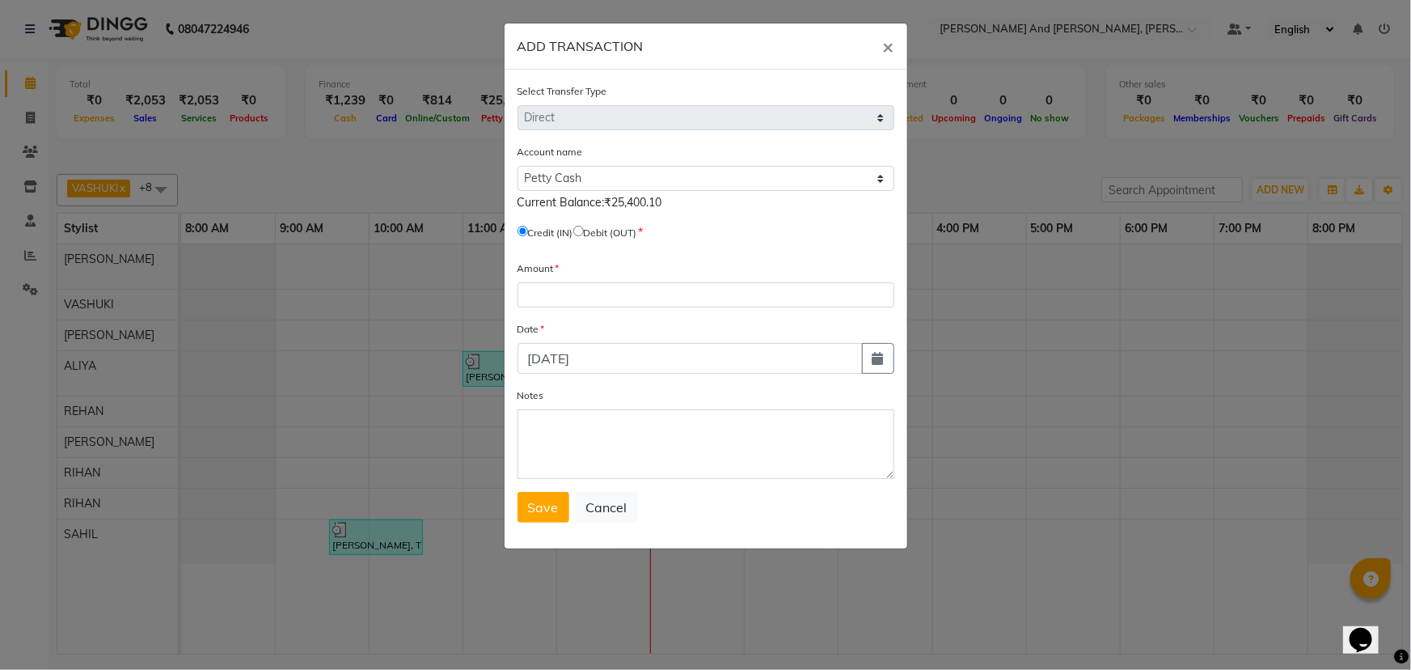
drag, startPoint x: 586, startPoint y: 229, endPoint x: 586, endPoint y: 270, distance: 41.2
click at [584, 229] on input "radio" at bounding box center [578, 231] width 11 height 11
radio input "true"
click at [613, 296] on input "number" at bounding box center [705, 294] width 377 height 25
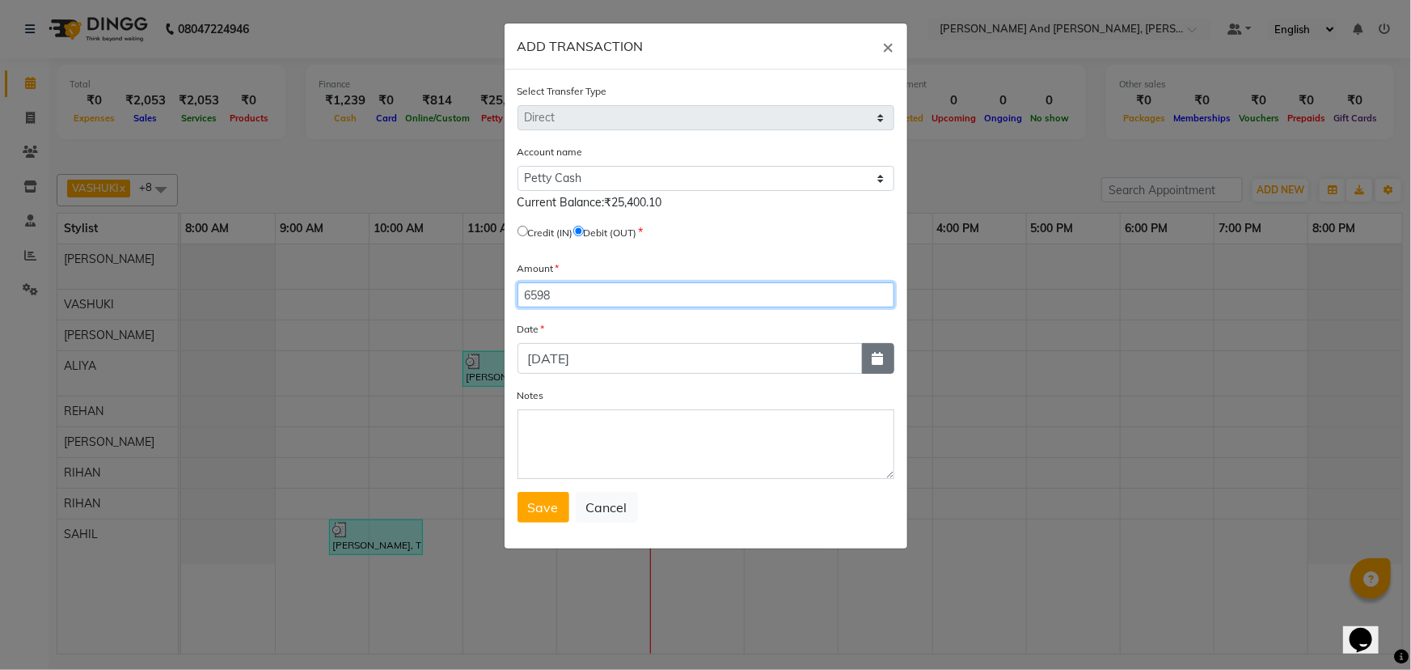
type input "6598"
click at [877, 357] on icon "button" at bounding box center [877, 358] width 11 height 13
select select "9"
select select "2025"
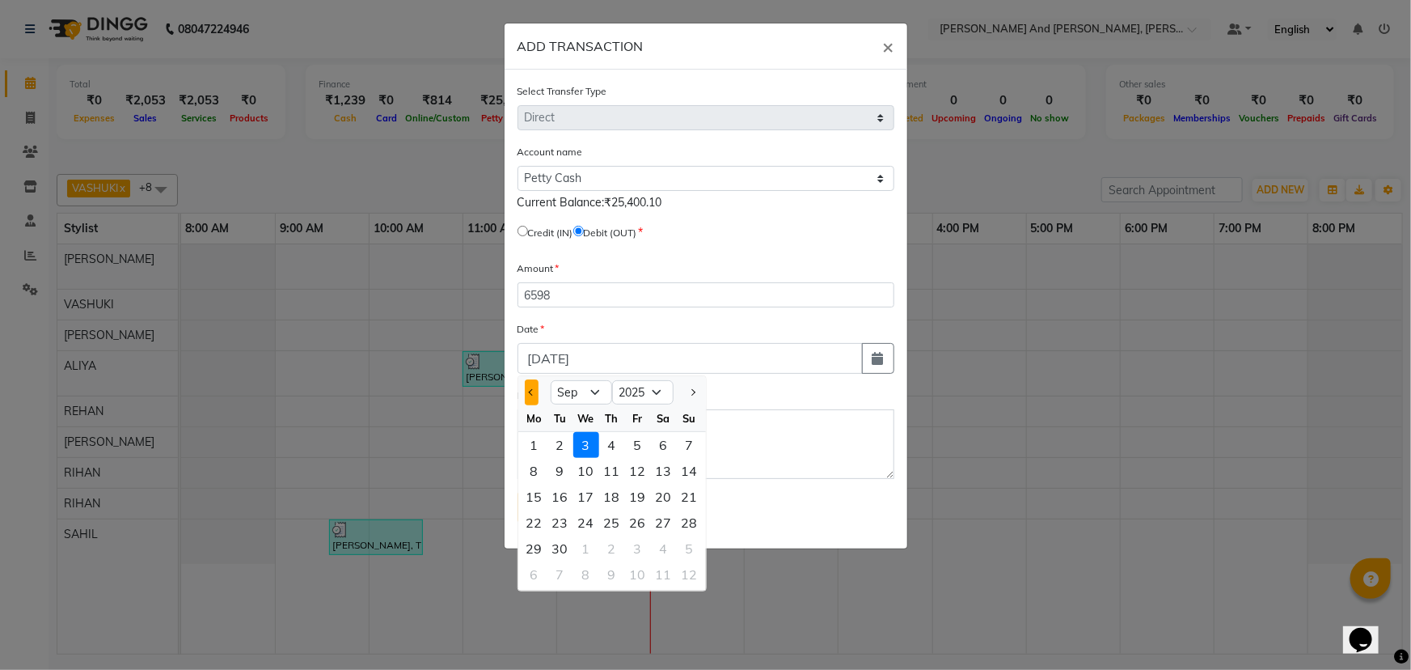
click at [529, 397] on button "Previous month" at bounding box center [532, 392] width 14 height 26
click at [698, 387] on button "Next month" at bounding box center [692, 392] width 14 height 26
select select "8"
click at [686, 544] on div "31" at bounding box center [690, 548] width 26 height 26
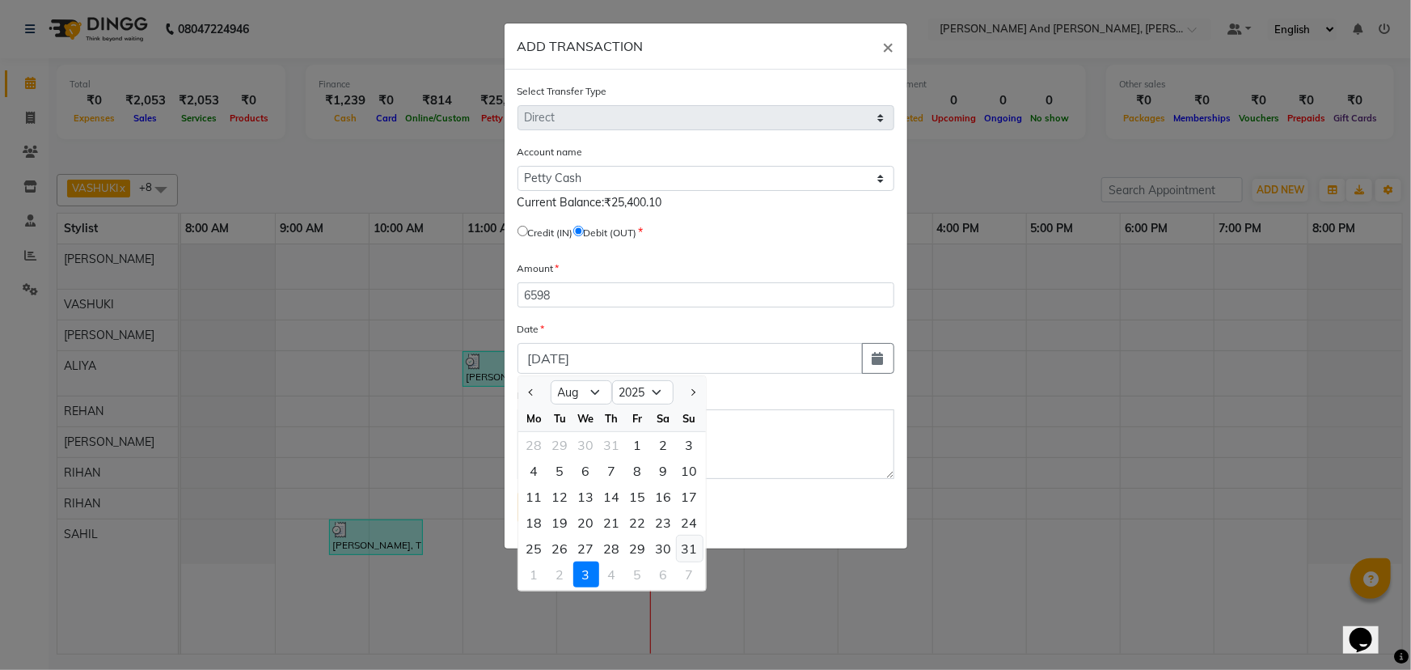
type input "[DATE]"
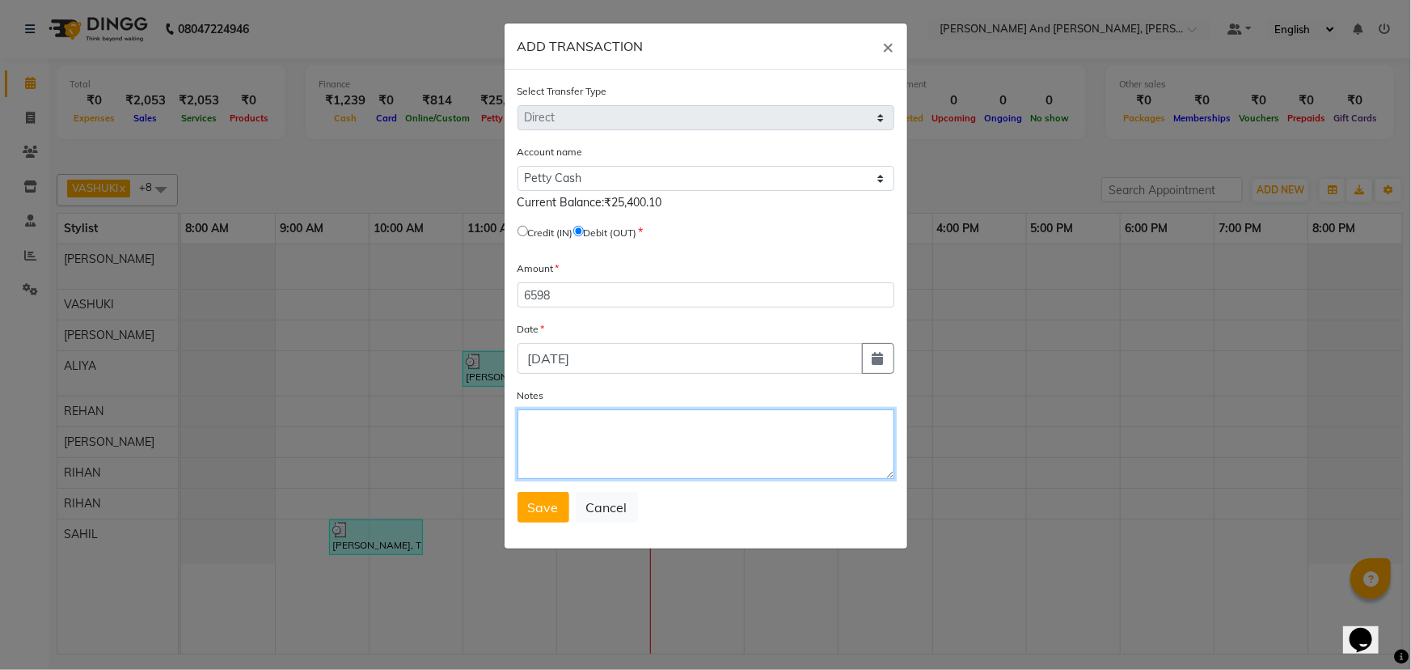
click at [606, 429] on textarea "Notes" at bounding box center [705, 444] width 377 height 70
type textarea "[DATE] TO [DATE] STAFF TIPS"
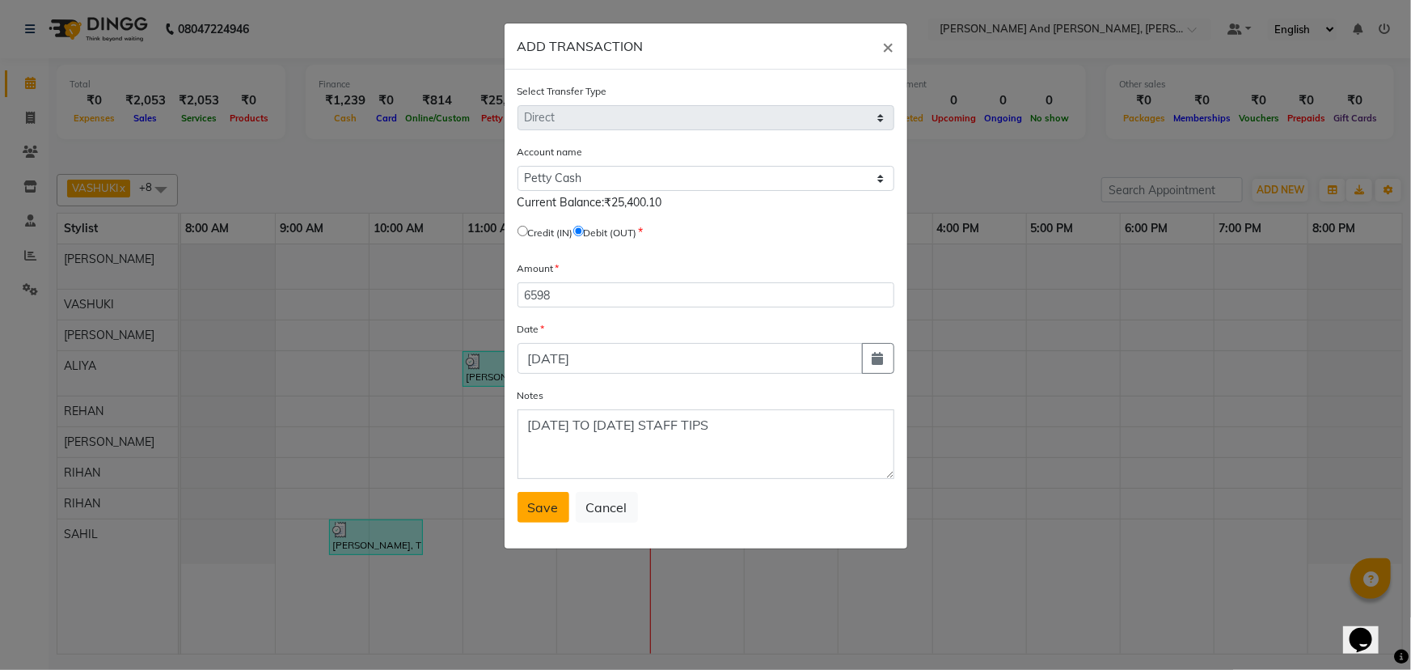
click at [550, 503] on span "Save" at bounding box center [543, 507] width 31 height 16
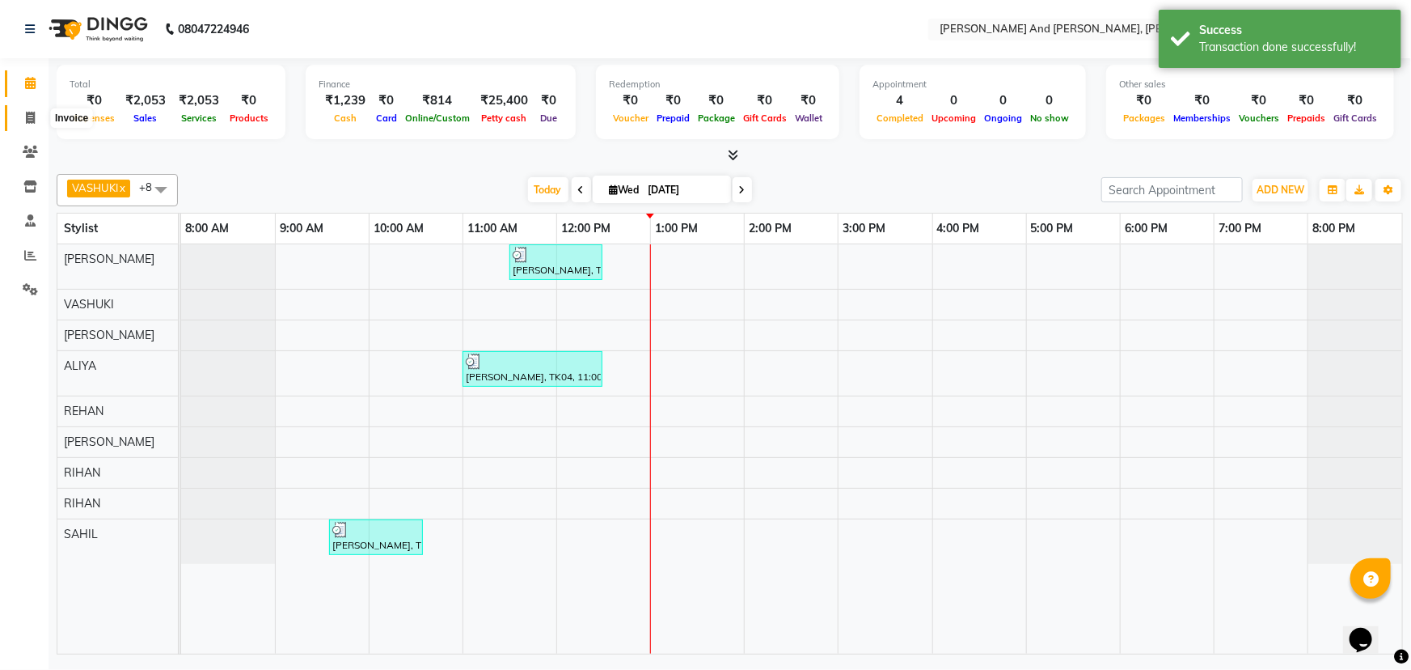
click at [27, 115] on icon at bounding box center [30, 118] width 9 height 12
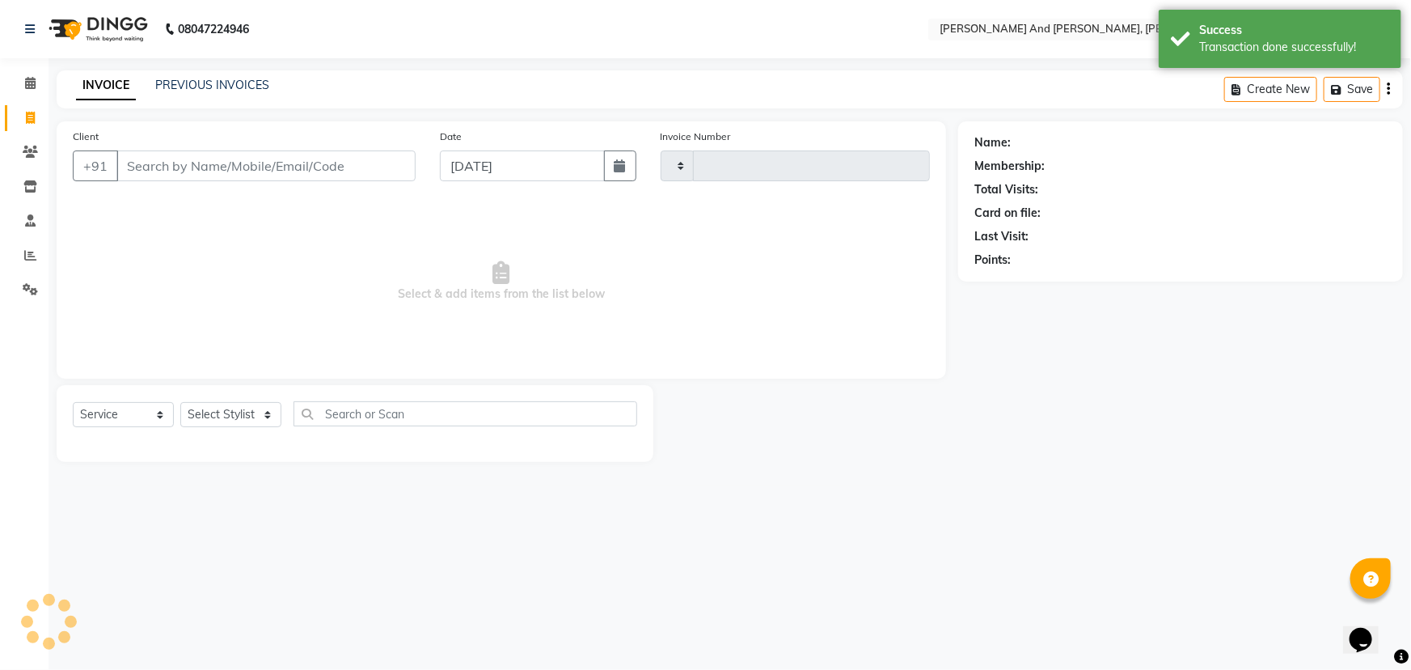
click at [27, 115] on icon at bounding box center [30, 118] width 9 height 12
select select "service"
click at [28, 88] on icon at bounding box center [30, 83] width 11 height 12
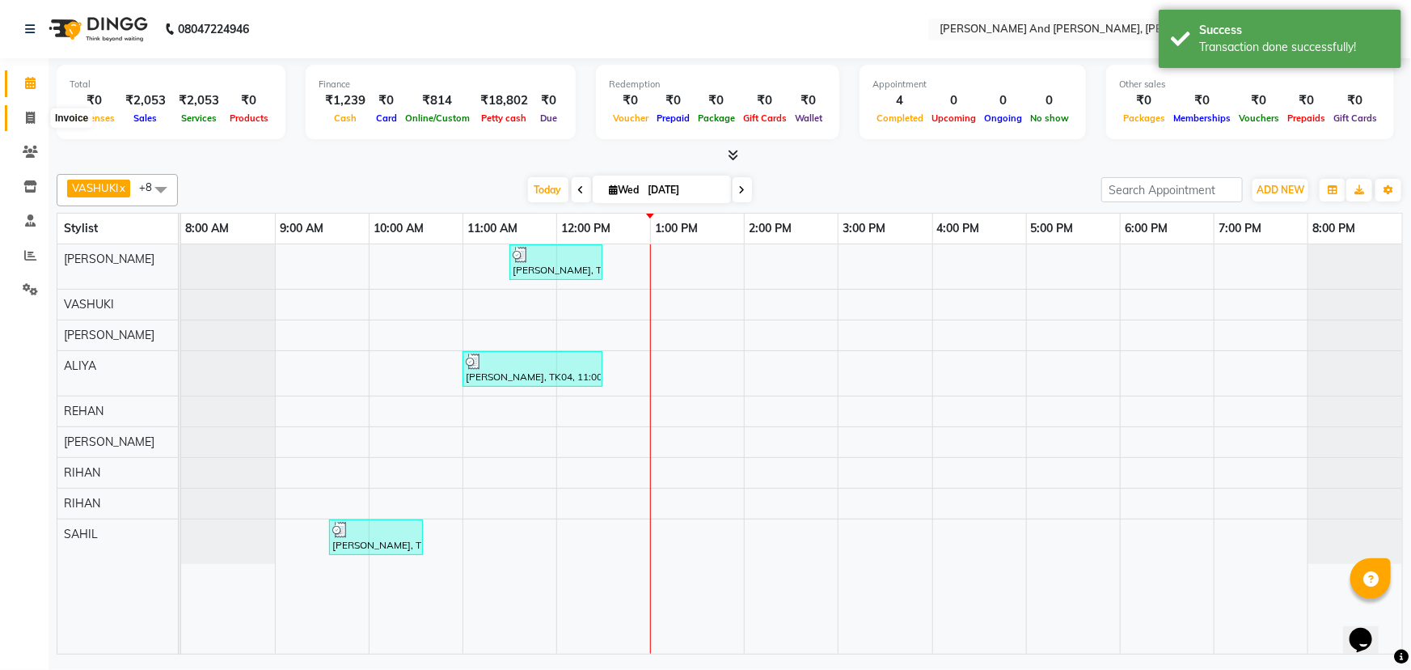
click at [32, 116] on icon at bounding box center [30, 118] width 9 height 12
select select "6766"
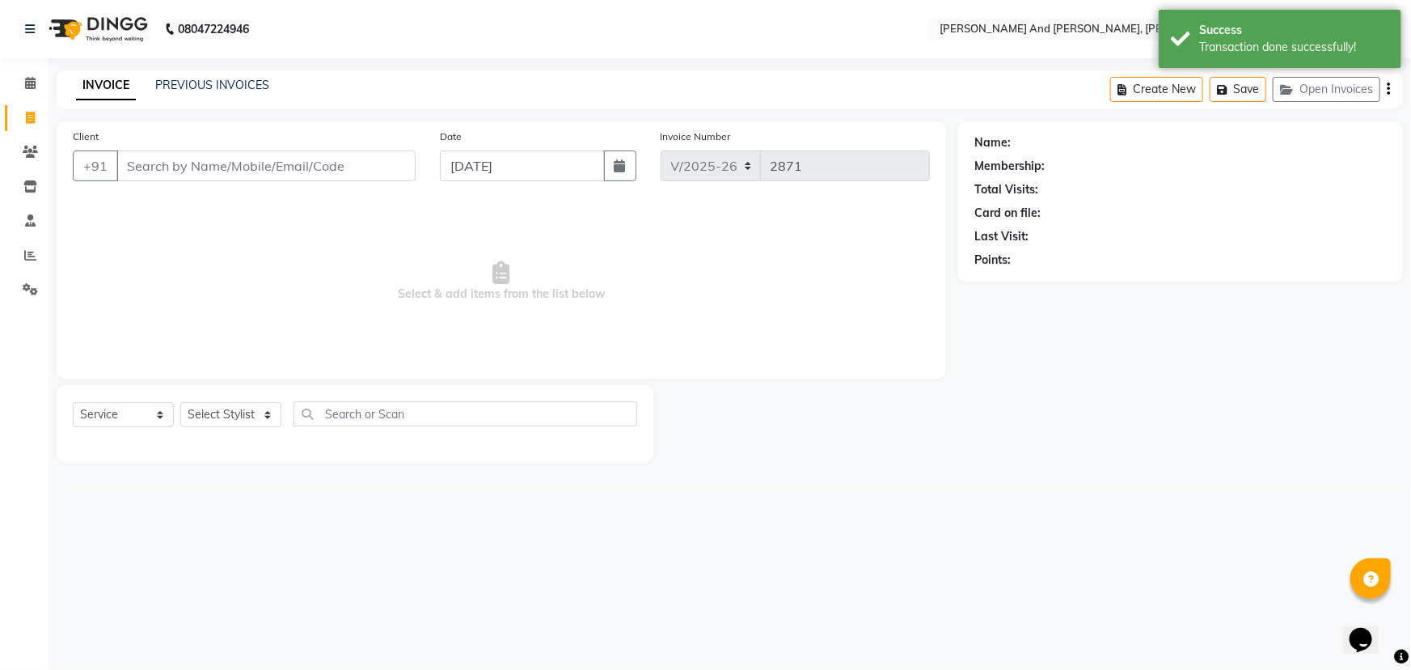
select select "P"
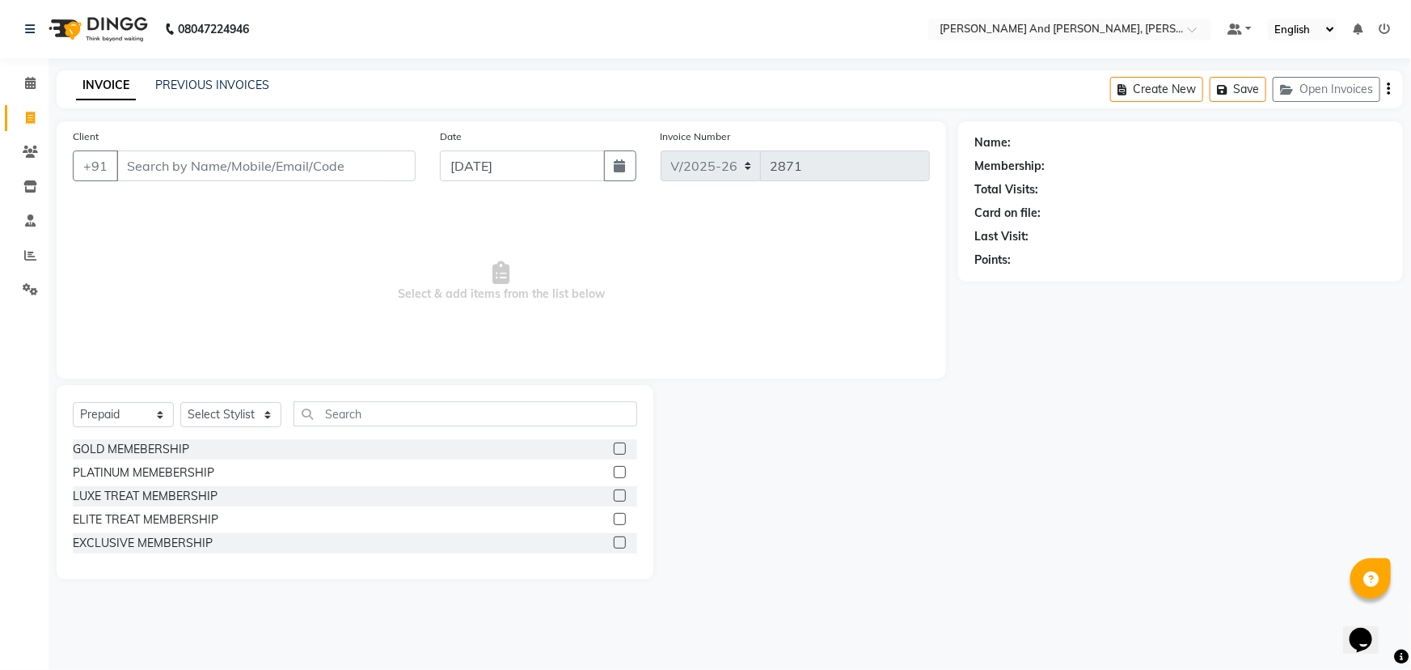
drag, startPoint x: 1047, startPoint y: 505, endPoint x: 995, endPoint y: 574, distance: 87.2
click at [1047, 505] on div "Name: Membership: Total Visits: Card on file: Last Visit: Points:" at bounding box center [1186, 350] width 457 height 458
select select "6766"
select select "P"
